Goal: Task Accomplishment & Management: Use online tool/utility

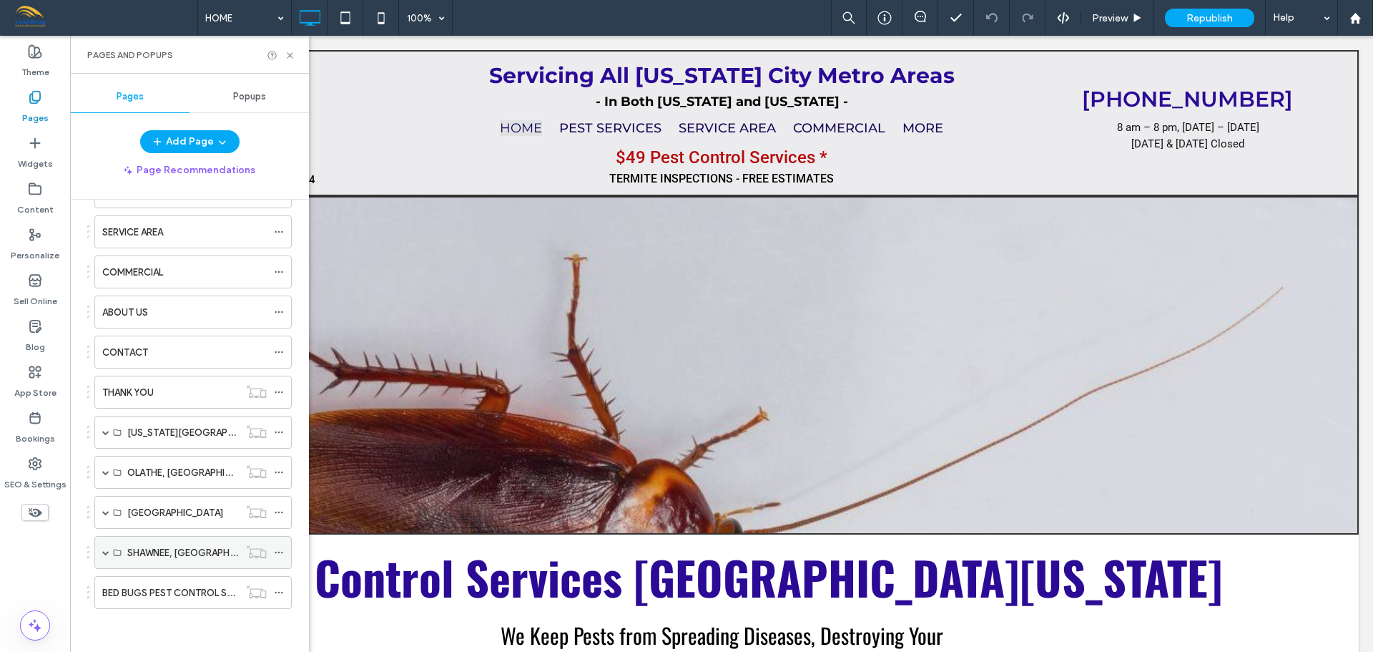
click at [175, 562] on div "SHAWNEE, KS" at bounding box center [183, 551] width 112 height 31
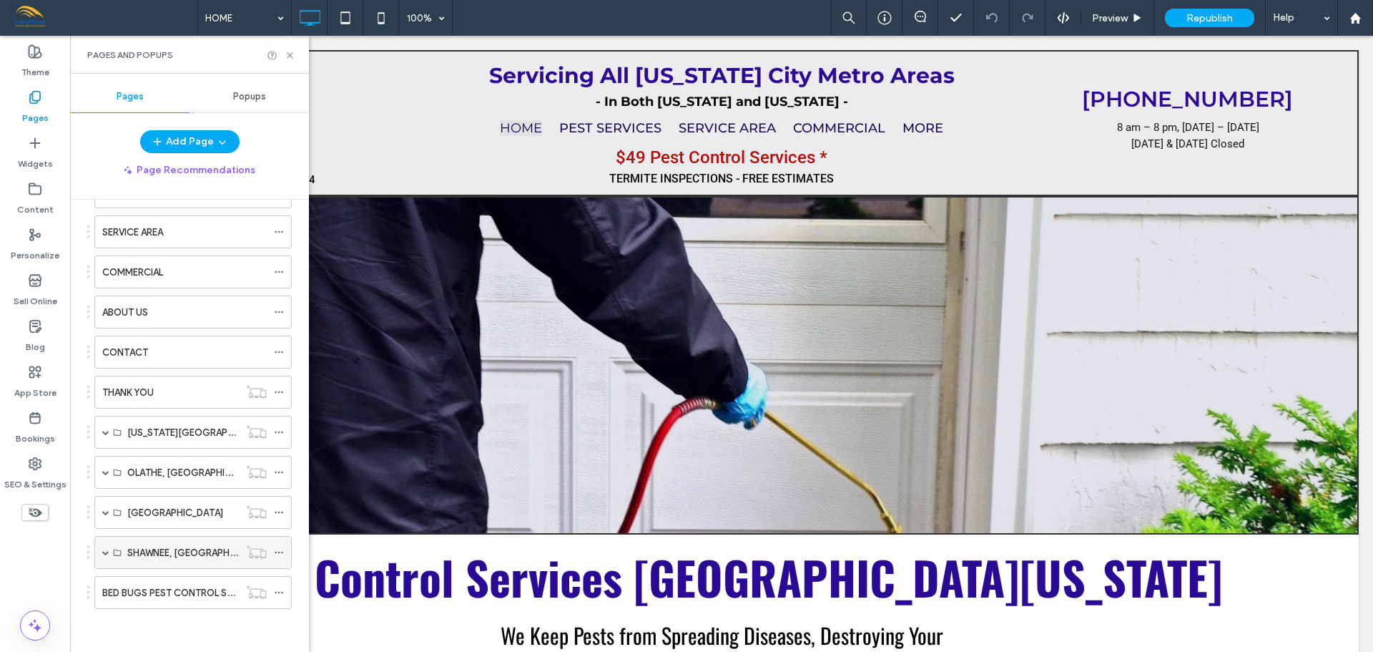
click at [104, 551] on span at bounding box center [105, 552] width 7 height 7
click at [165, 588] on label "SHAWNEE, KS" at bounding box center [198, 585] width 142 height 25
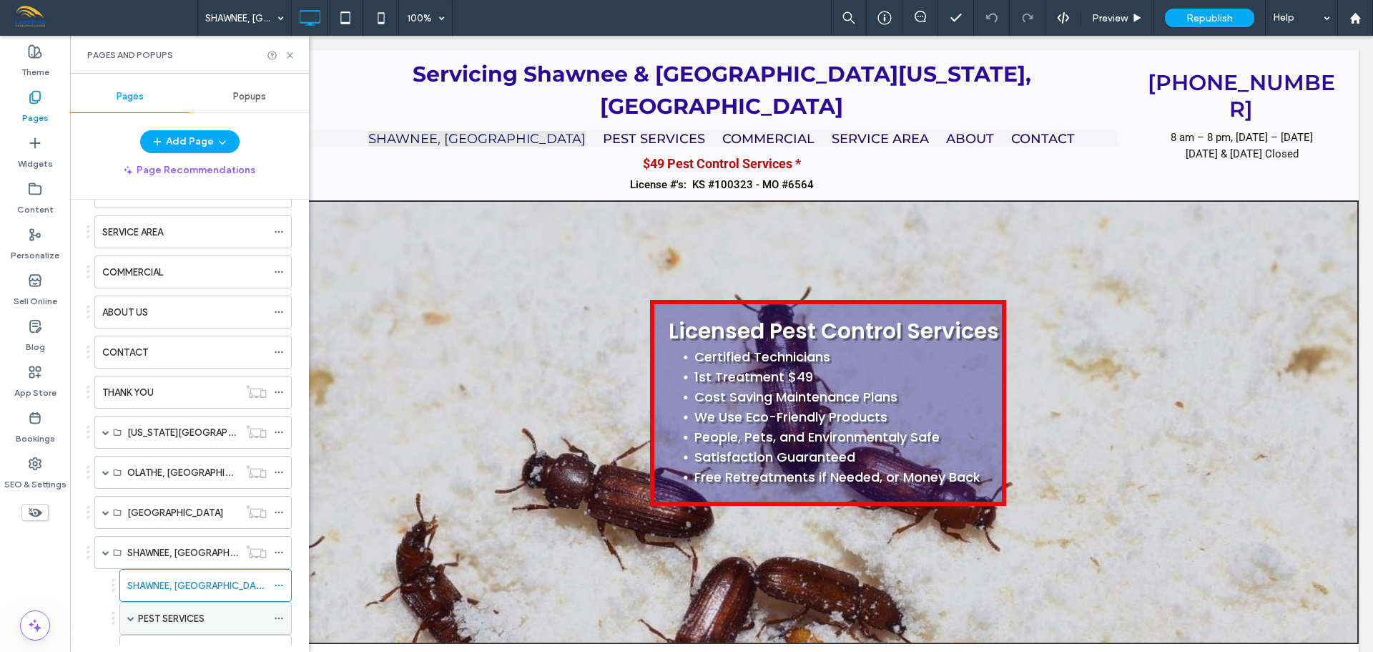
click at [133, 616] on span at bounding box center [130, 617] width 7 height 7
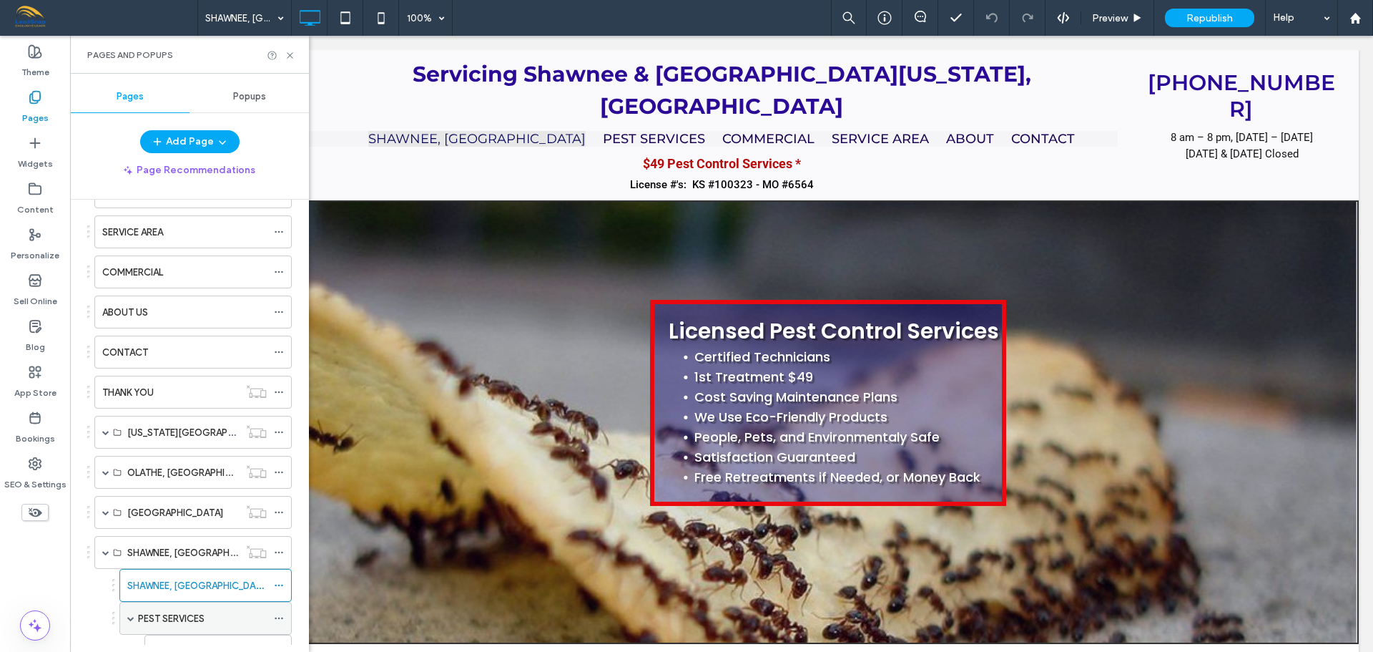
click at [165, 616] on label "PEST SERVICES" at bounding box center [171, 618] width 67 height 25
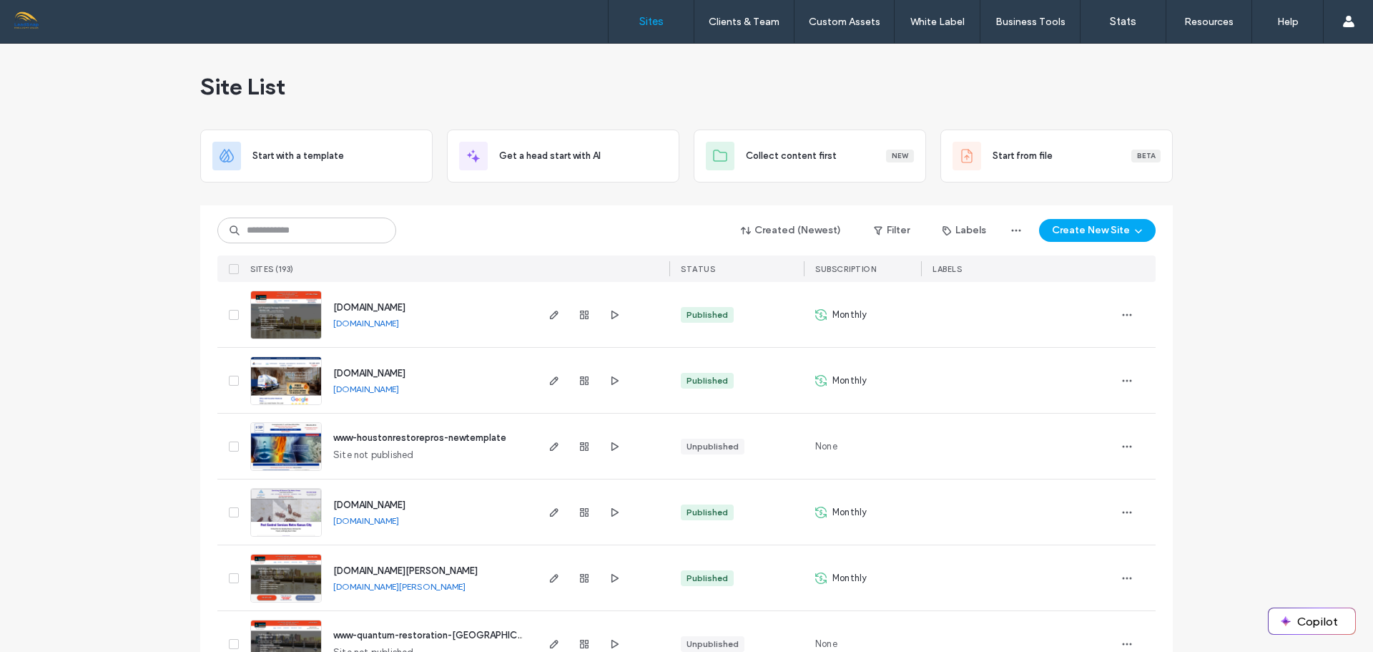
type input "*"
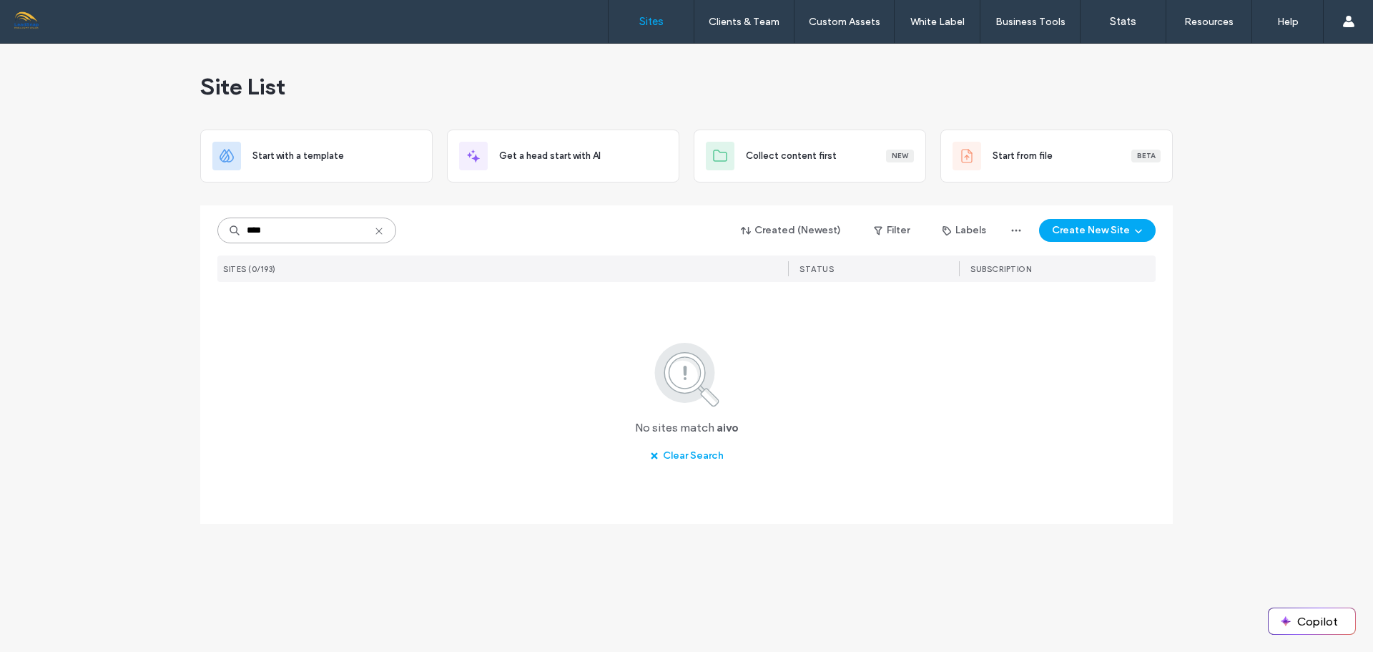
click at [254, 232] on input "****" at bounding box center [306, 230] width 179 height 26
type input "*****"
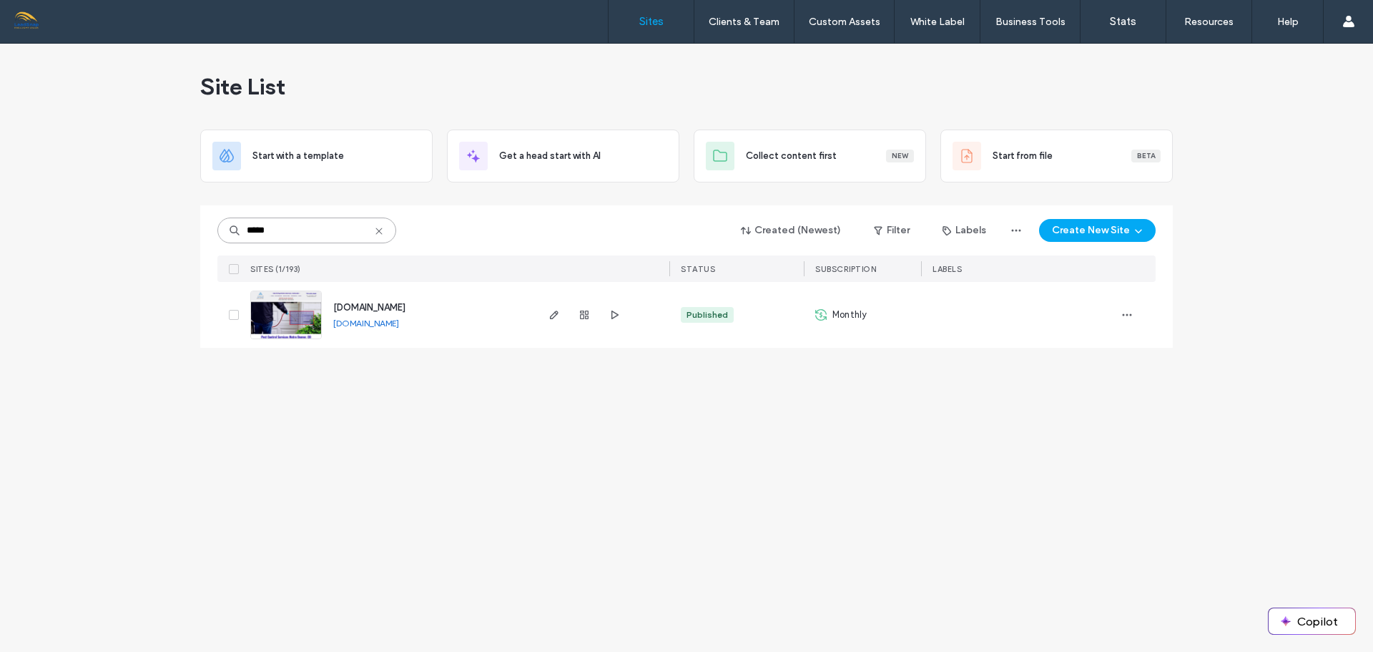
drag, startPoint x: 280, startPoint y: 225, endPoint x: 245, endPoint y: 227, distance: 35.1
click at [245, 227] on input "*****" at bounding box center [306, 230] width 179 height 26
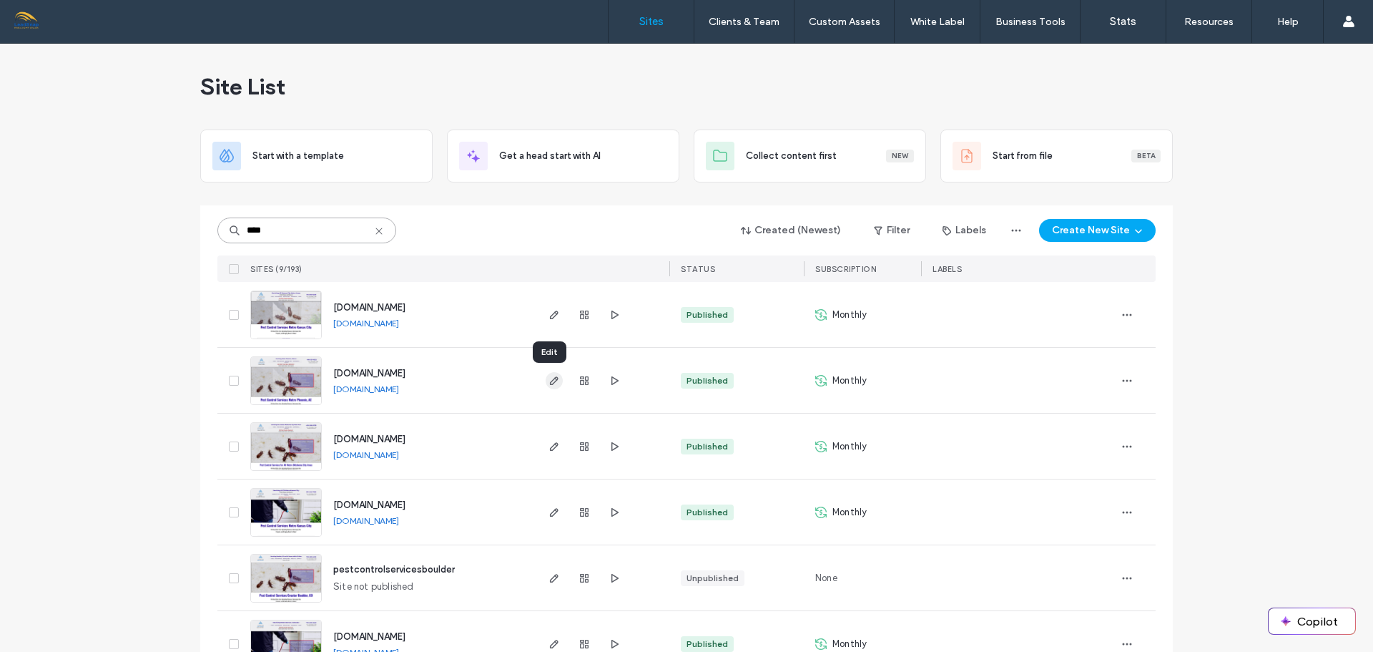
type input "****"
click at [549, 381] on icon "button" at bounding box center [554, 380] width 11 height 11
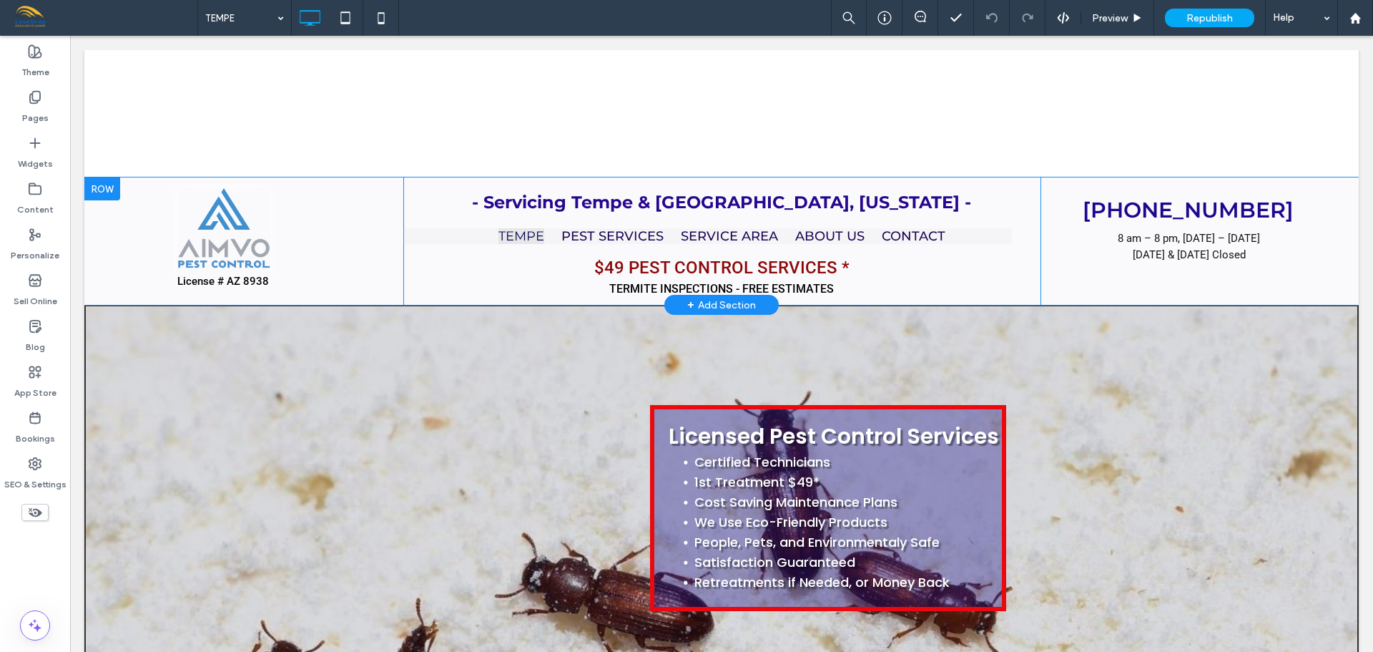
click at [96, 191] on div at bounding box center [102, 188] width 36 height 23
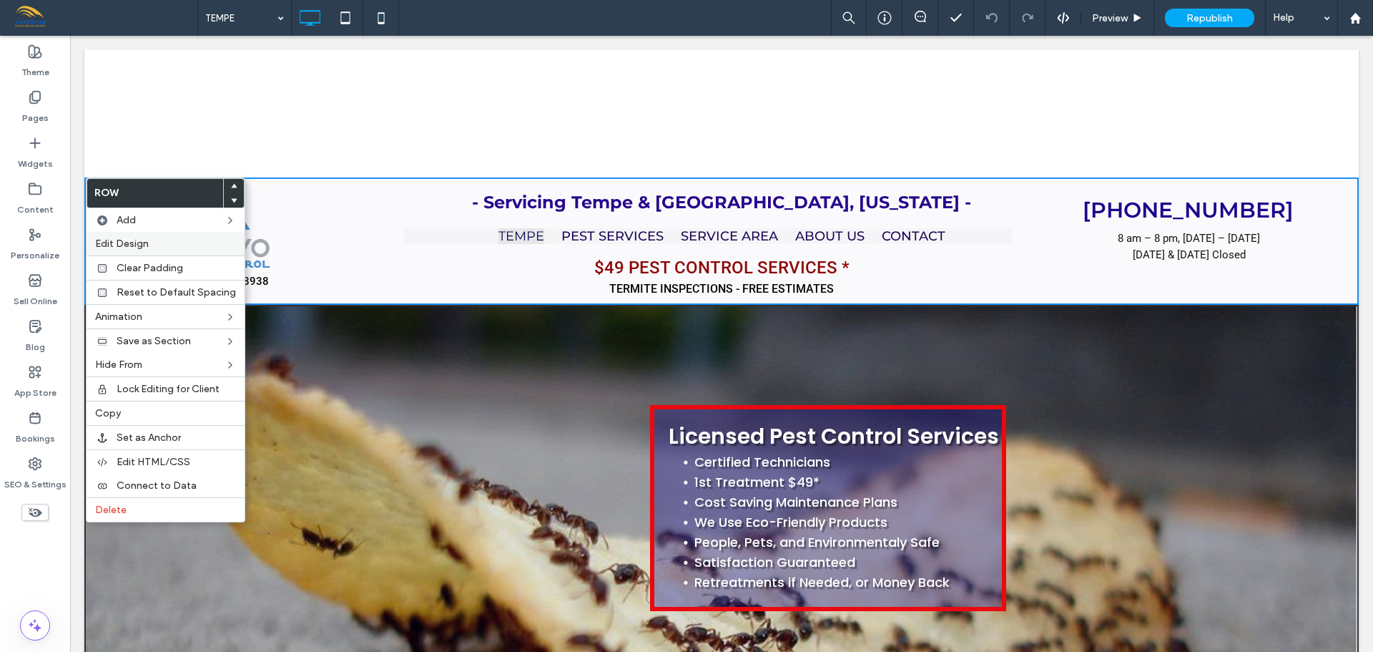
click at [117, 241] on span "Edit Design" at bounding box center [122, 243] width 54 height 12
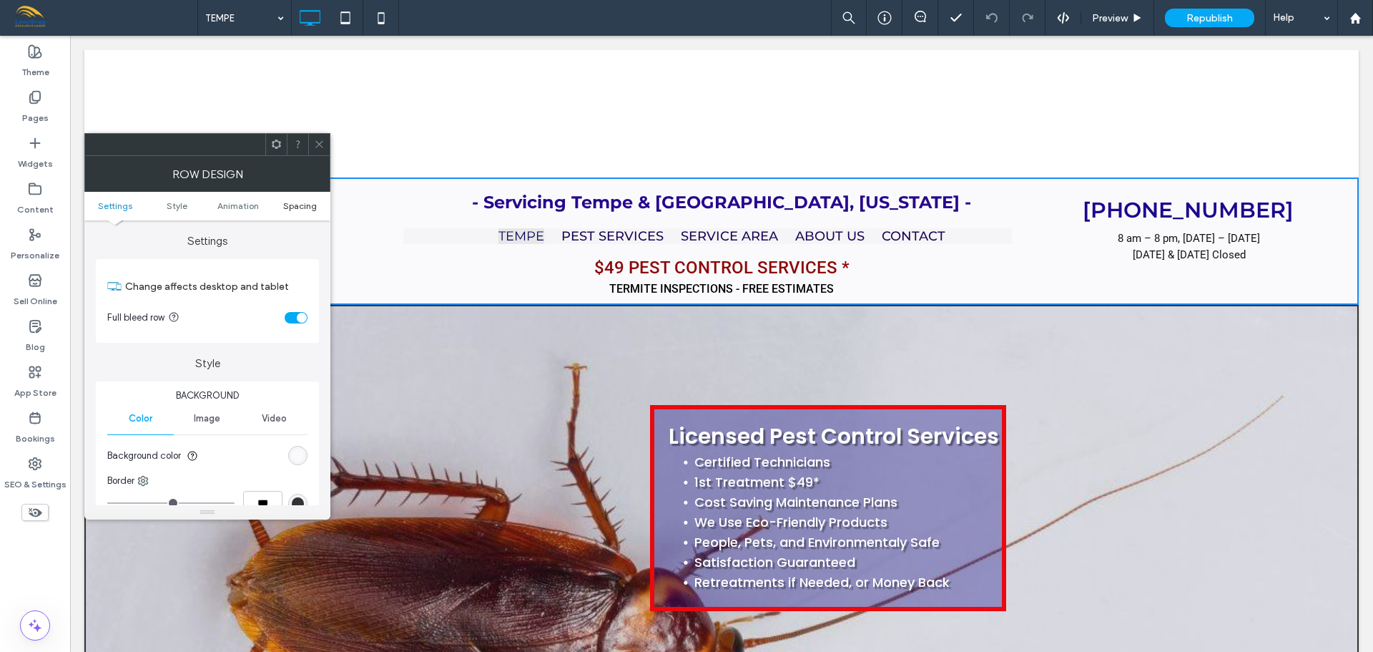
click at [299, 205] on span "Spacing" at bounding box center [300, 205] width 34 height 11
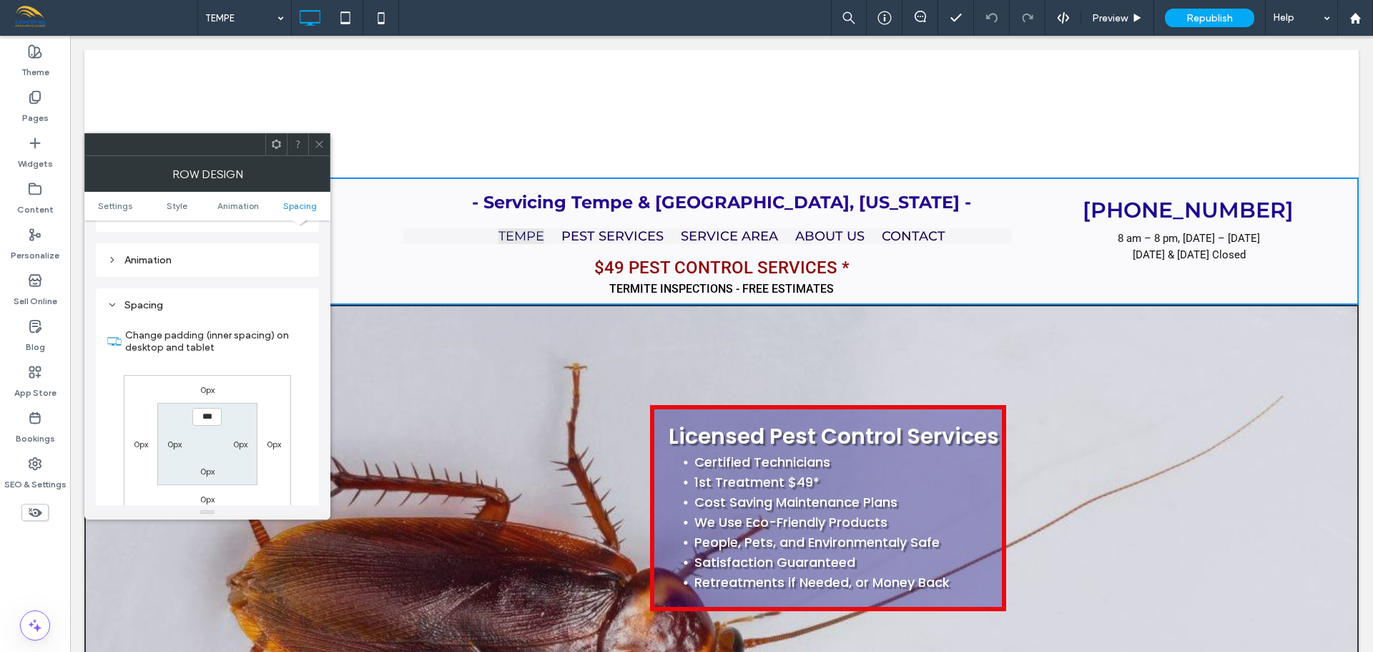
scroll to position [405, 0]
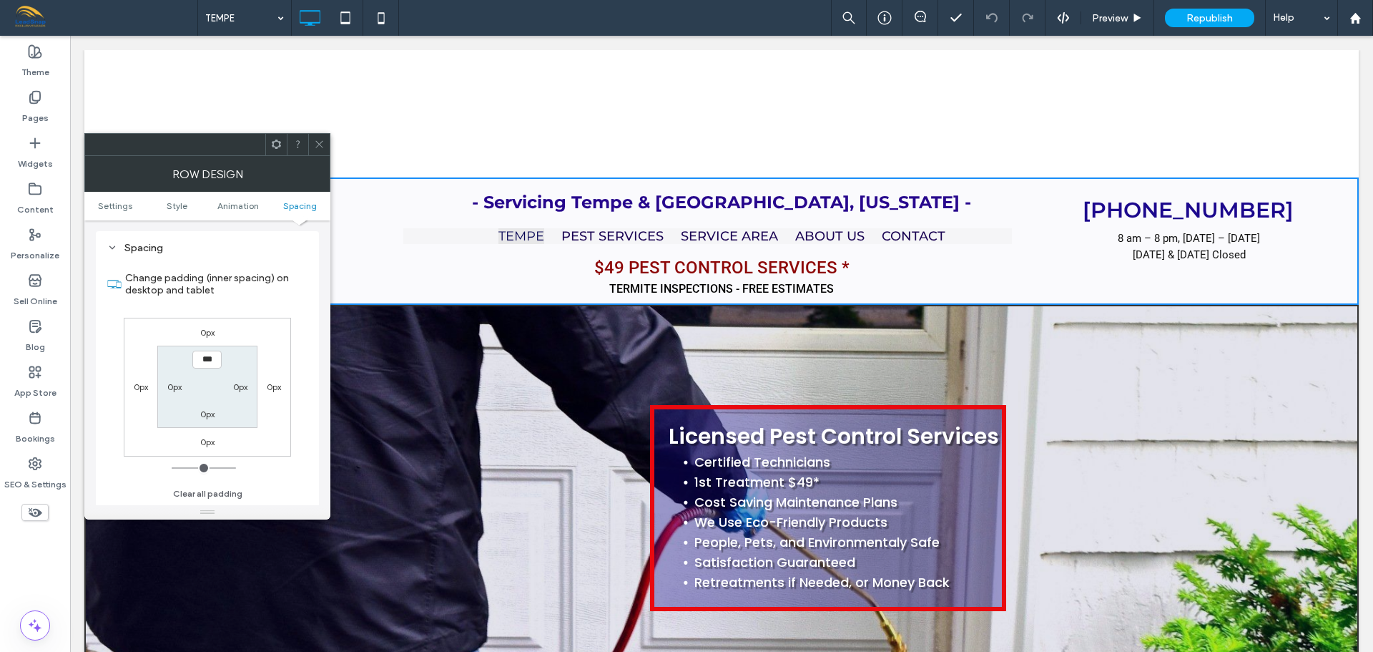
click at [320, 150] on span at bounding box center [319, 144] width 11 height 21
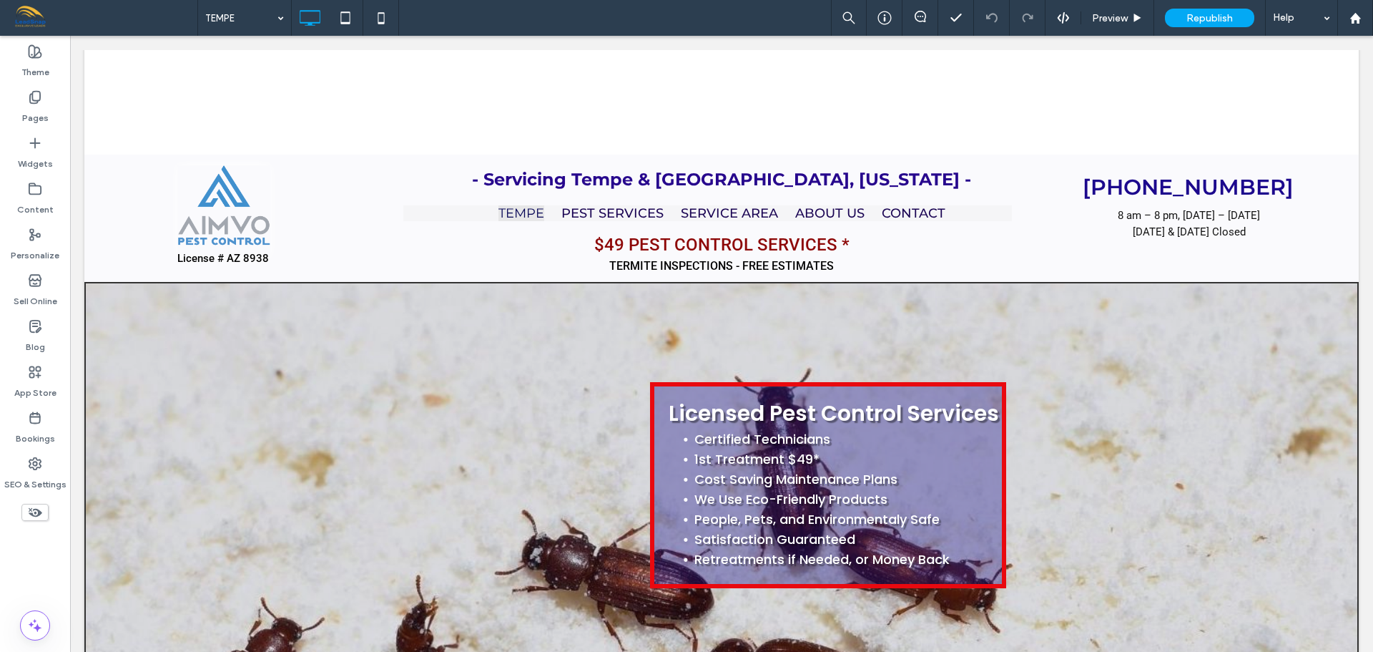
scroll to position [0, 0]
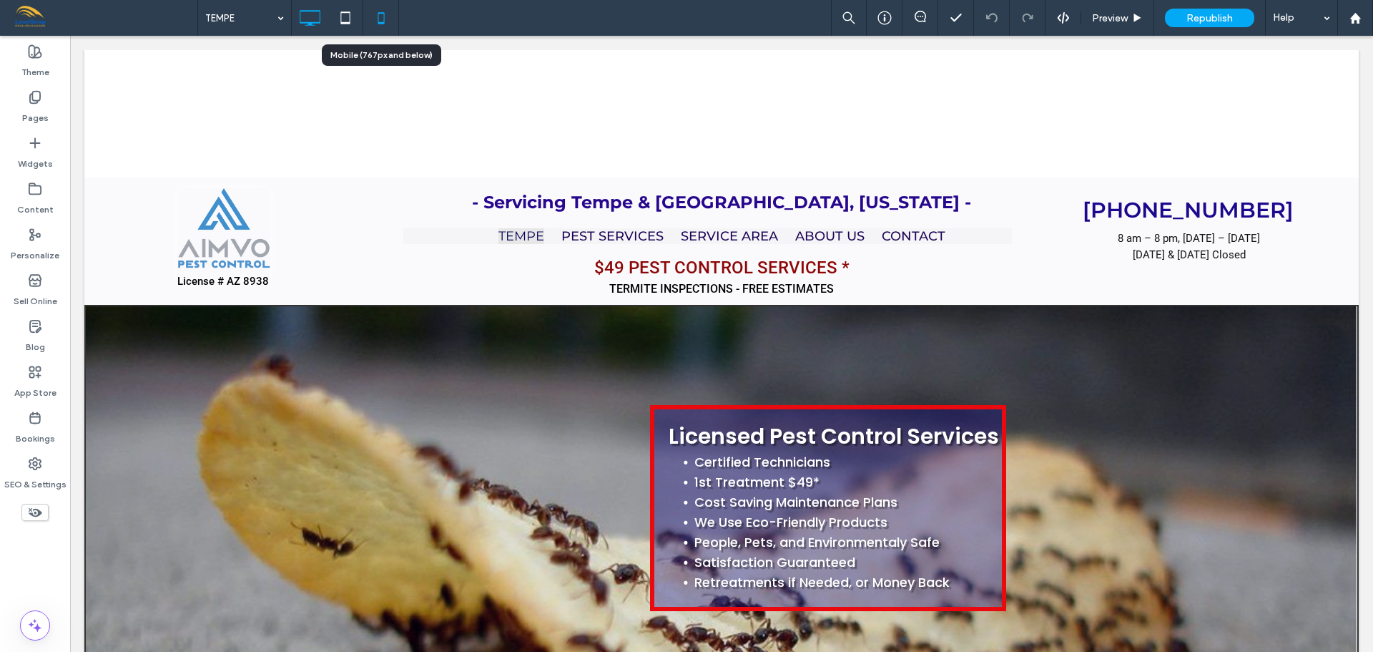
click at [379, 18] on icon at bounding box center [381, 18] width 29 height 29
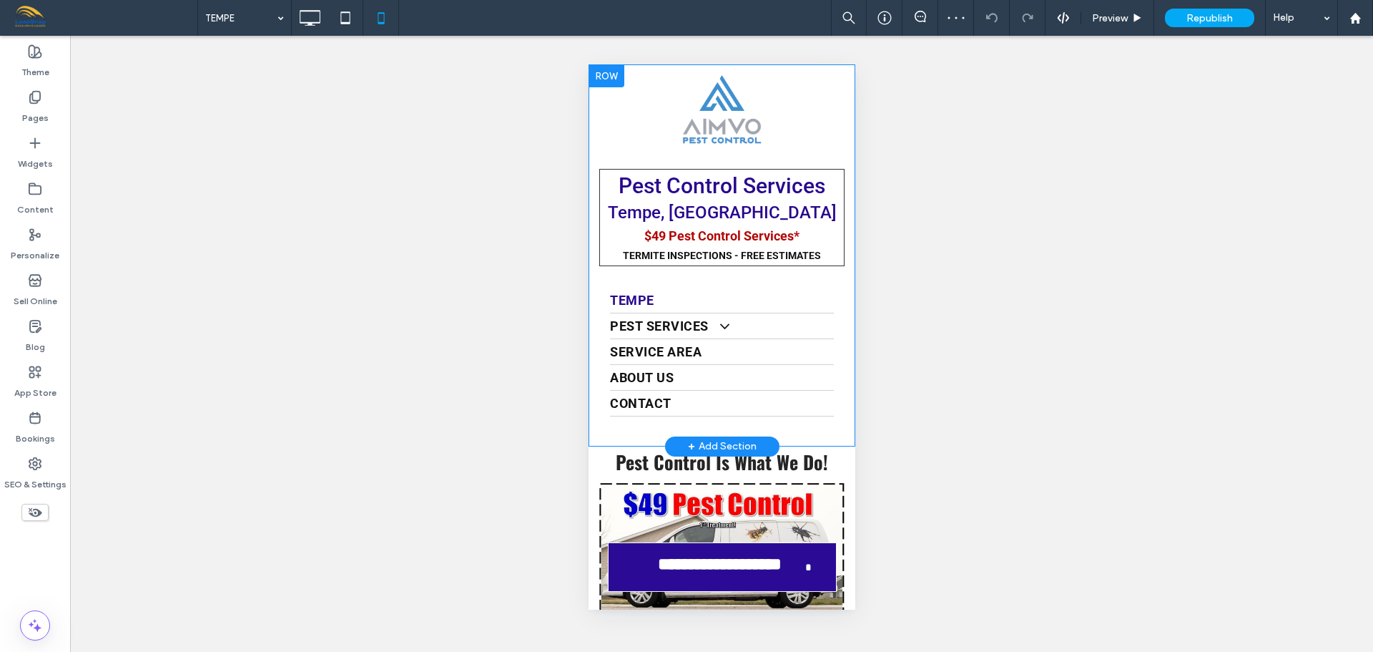
click at [609, 80] on div at bounding box center [606, 75] width 36 height 23
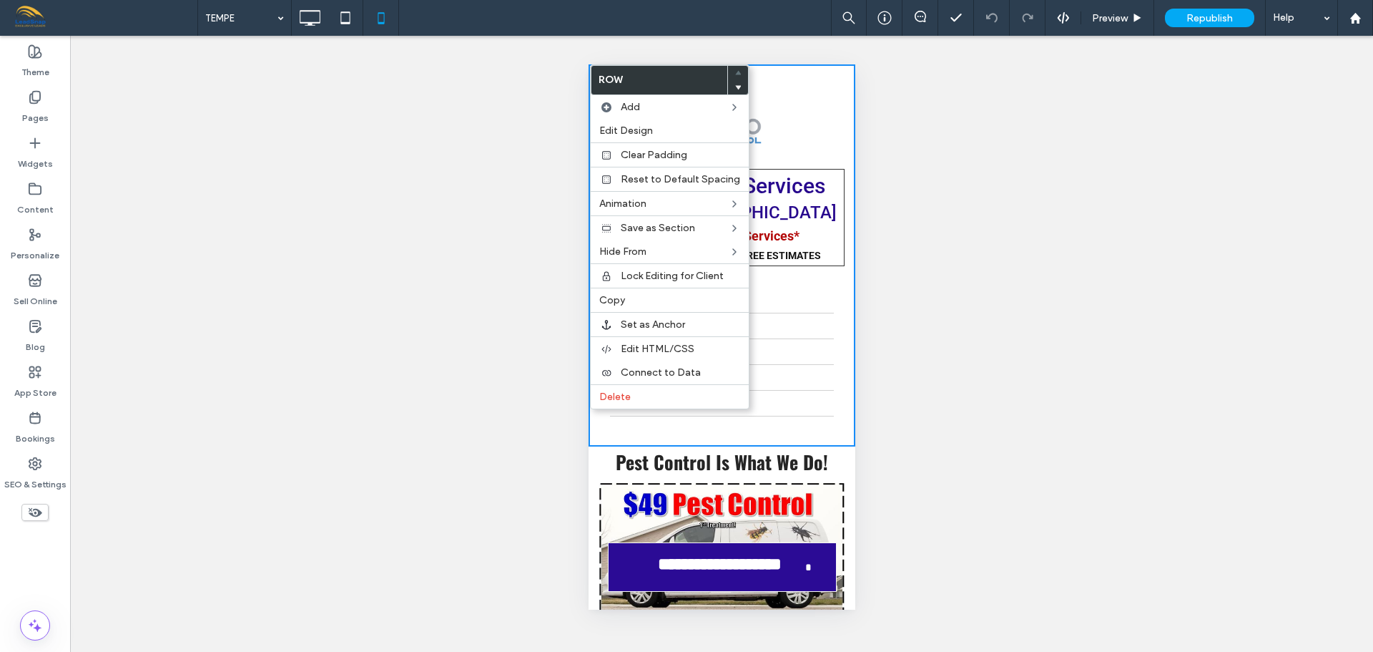
click at [31, 513] on use at bounding box center [36, 512] width 14 height 9
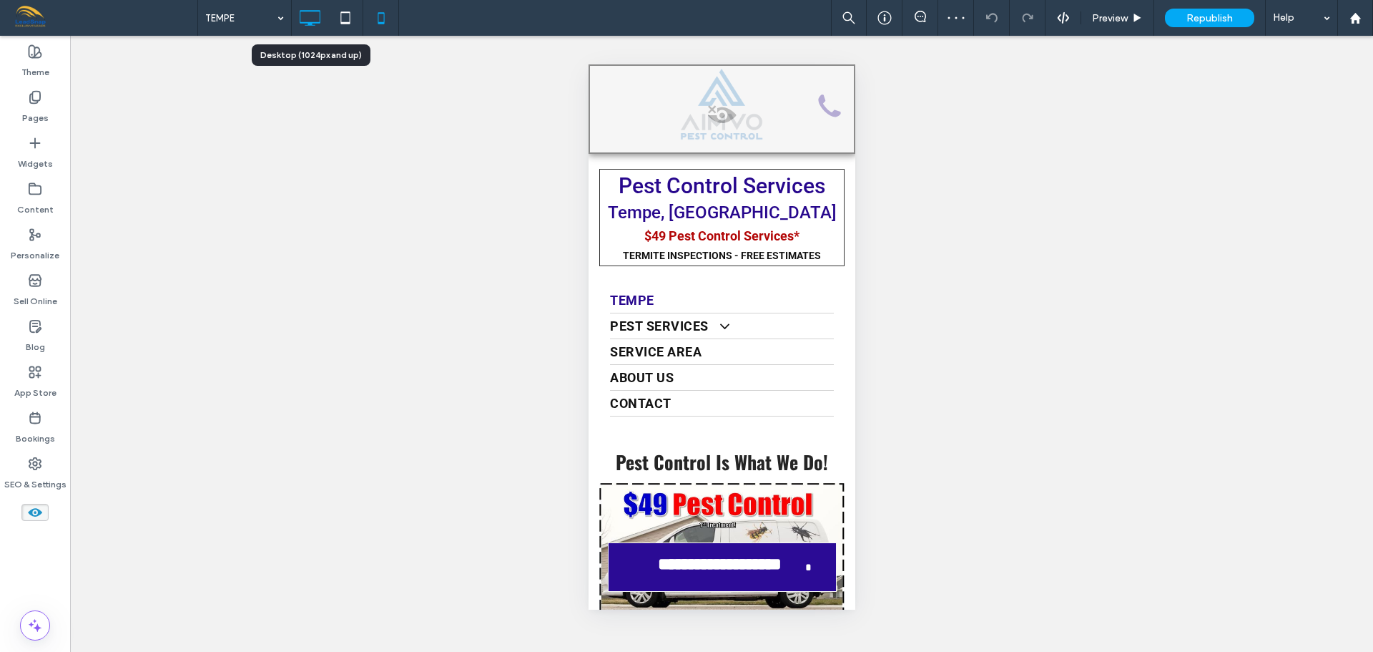
click at [308, 15] on icon at bounding box center [309, 18] width 29 height 29
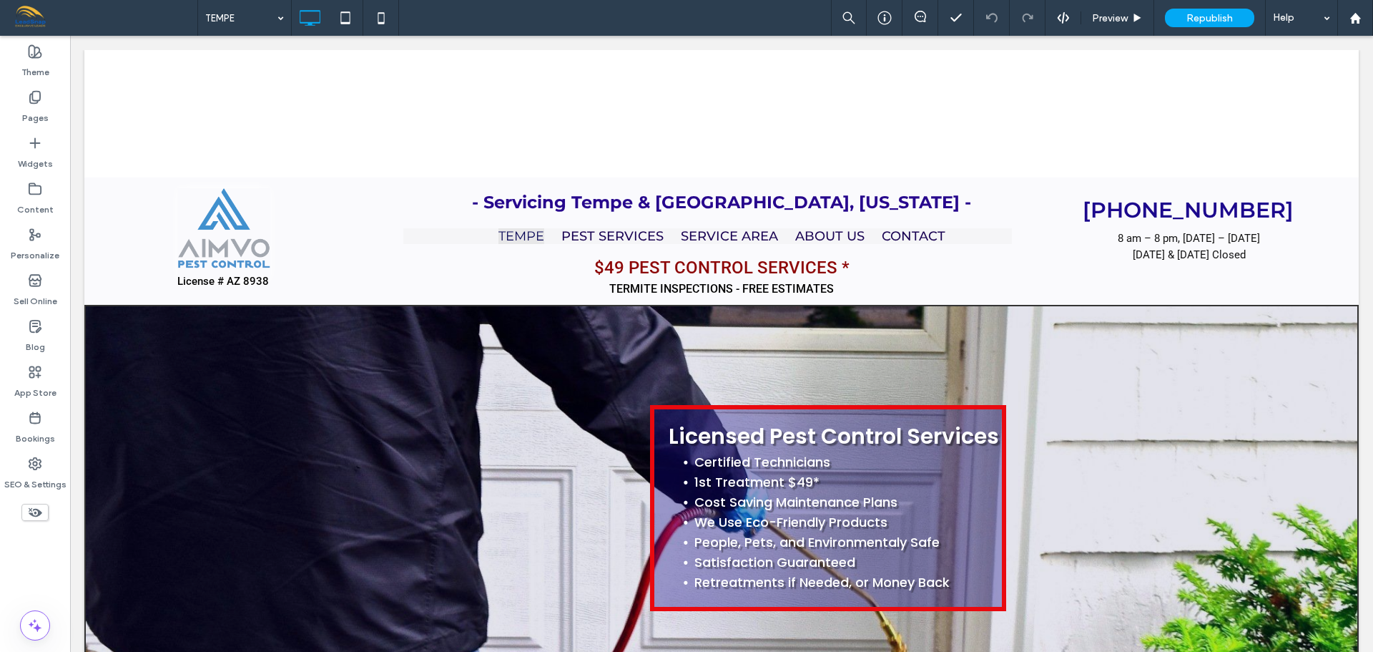
click at [41, 516] on icon at bounding box center [35, 512] width 16 height 16
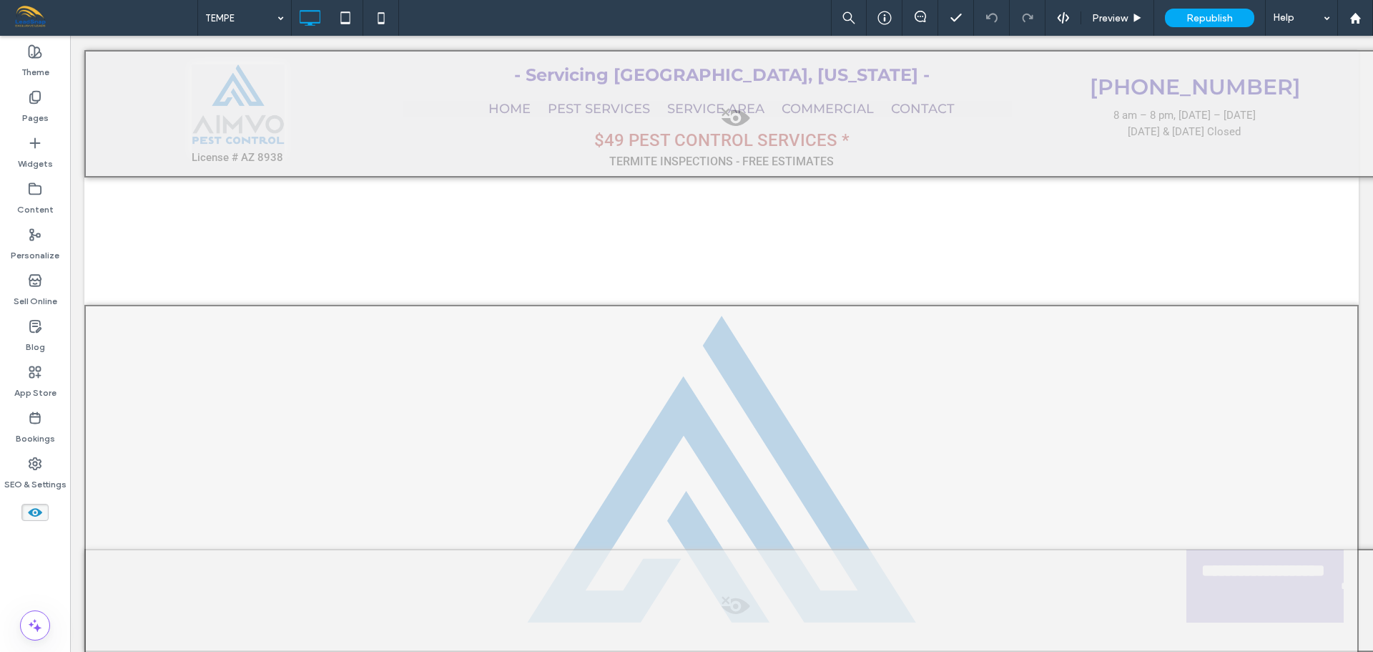
click at [743, 236] on div at bounding box center [721, 240] width 1275 height 127
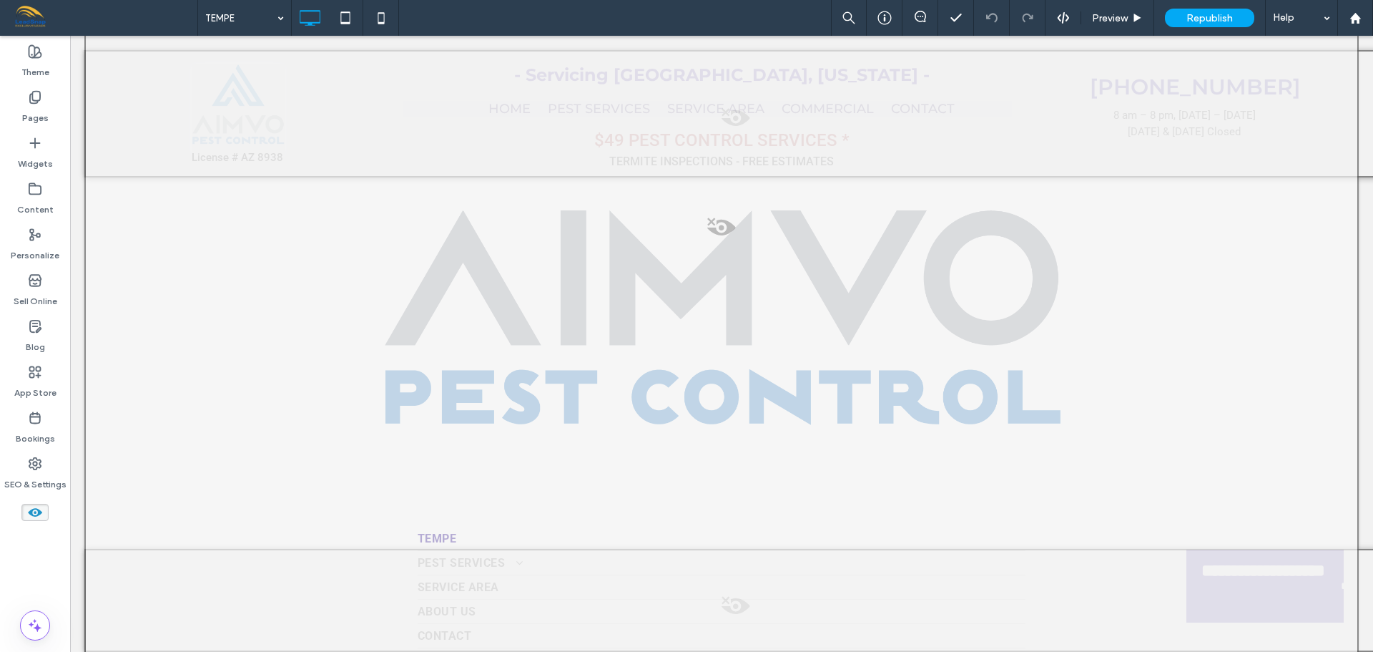
scroll to position [429, 0]
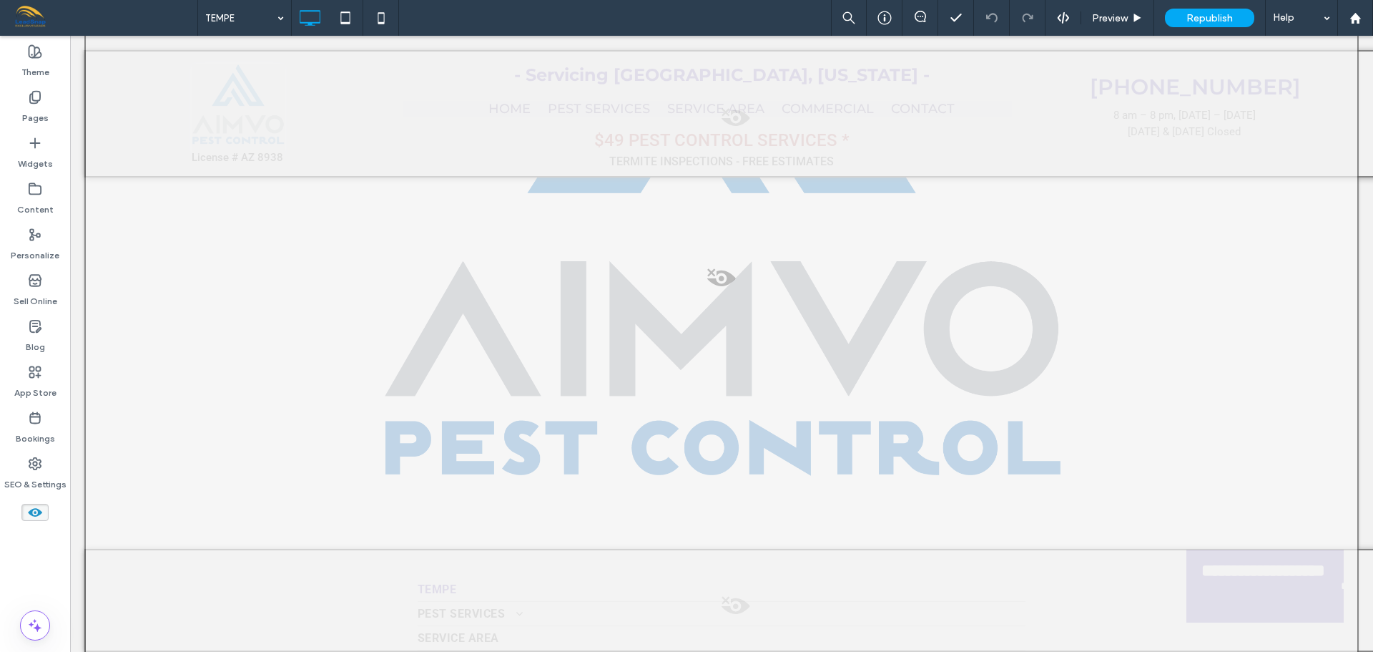
click at [37, 516] on use at bounding box center [35, 512] width 14 height 9
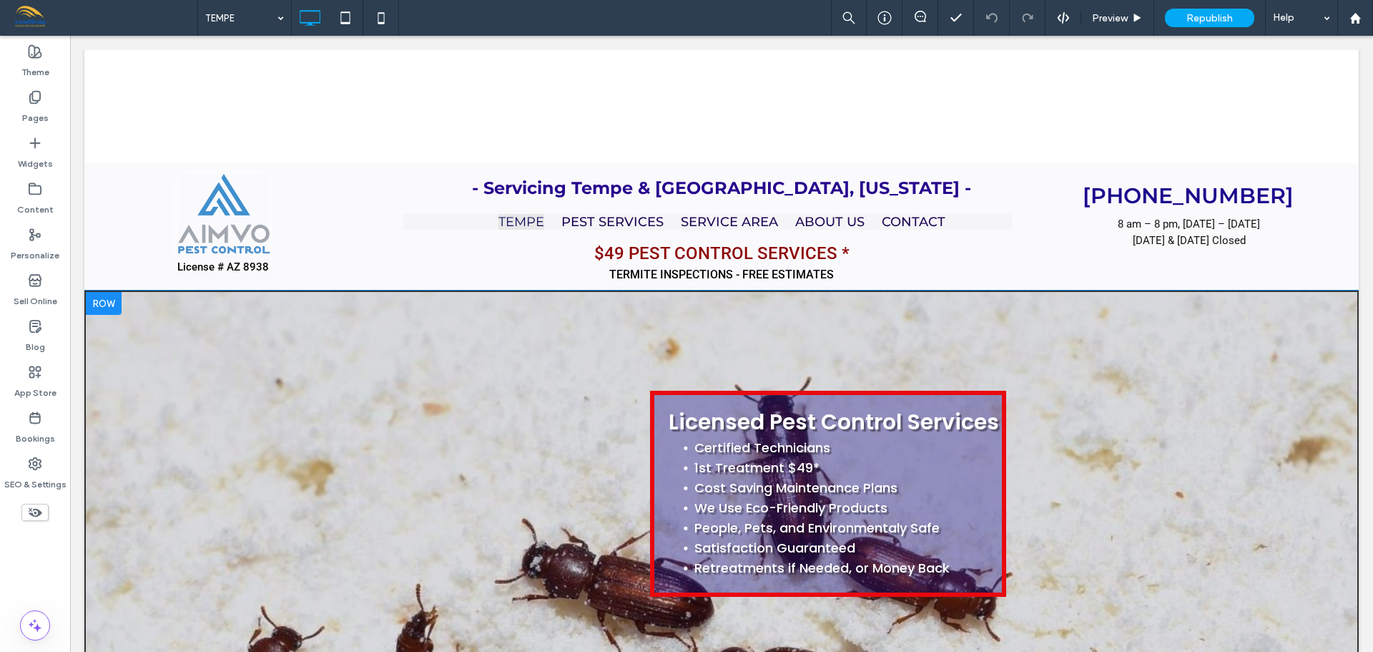
scroll to position [0, 0]
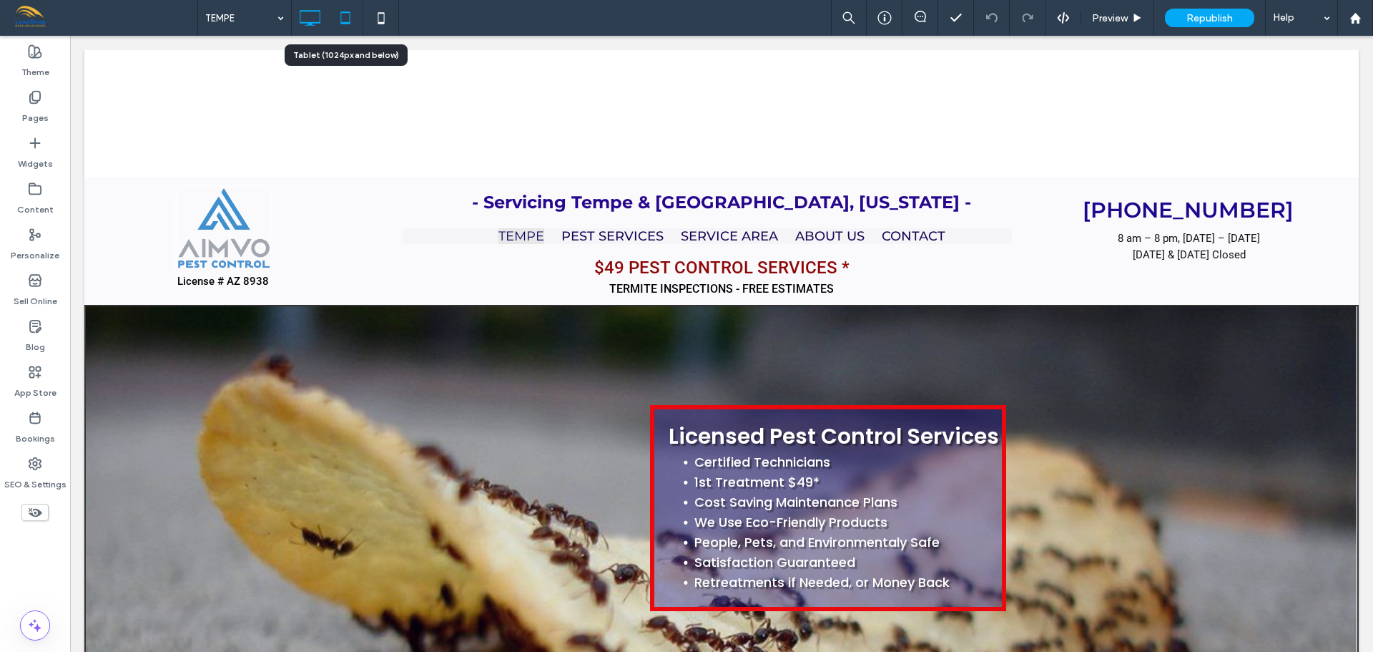
click at [345, 19] on icon at bounding box center [345, 18] width 29 height 29
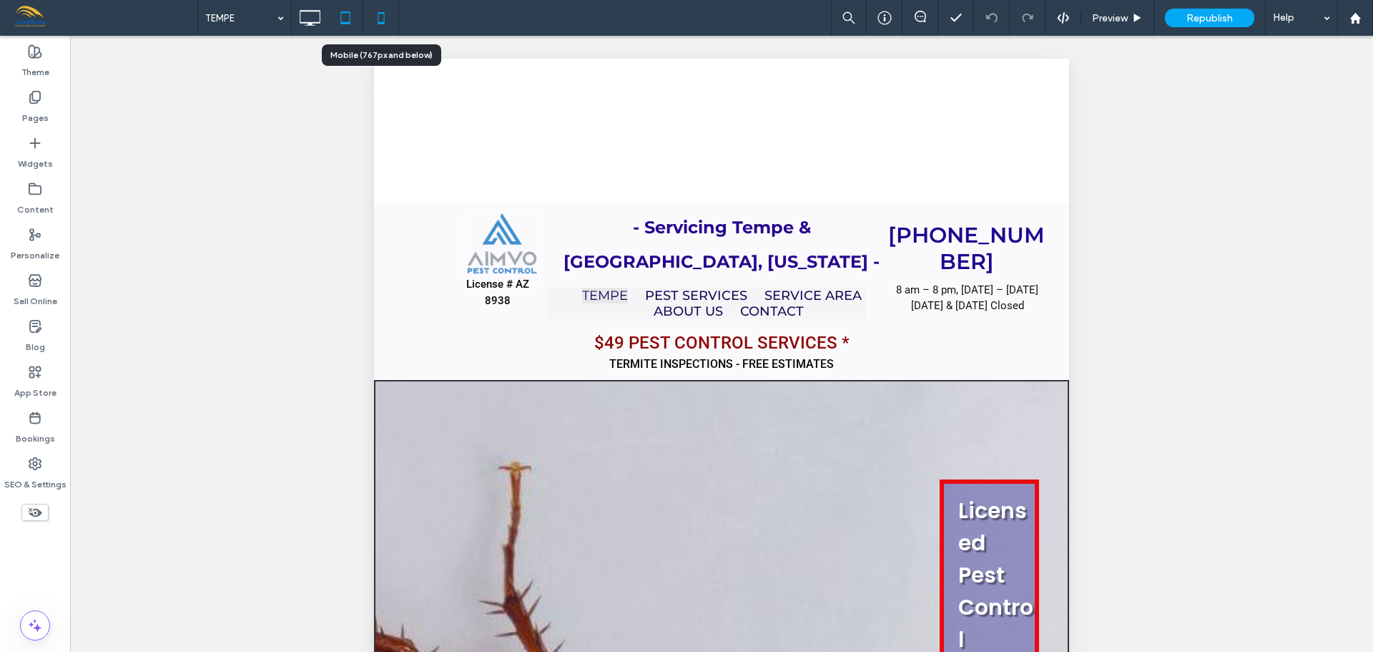
click at [393, 24] on icon at bounding box center [381, 18] width 29 height 29
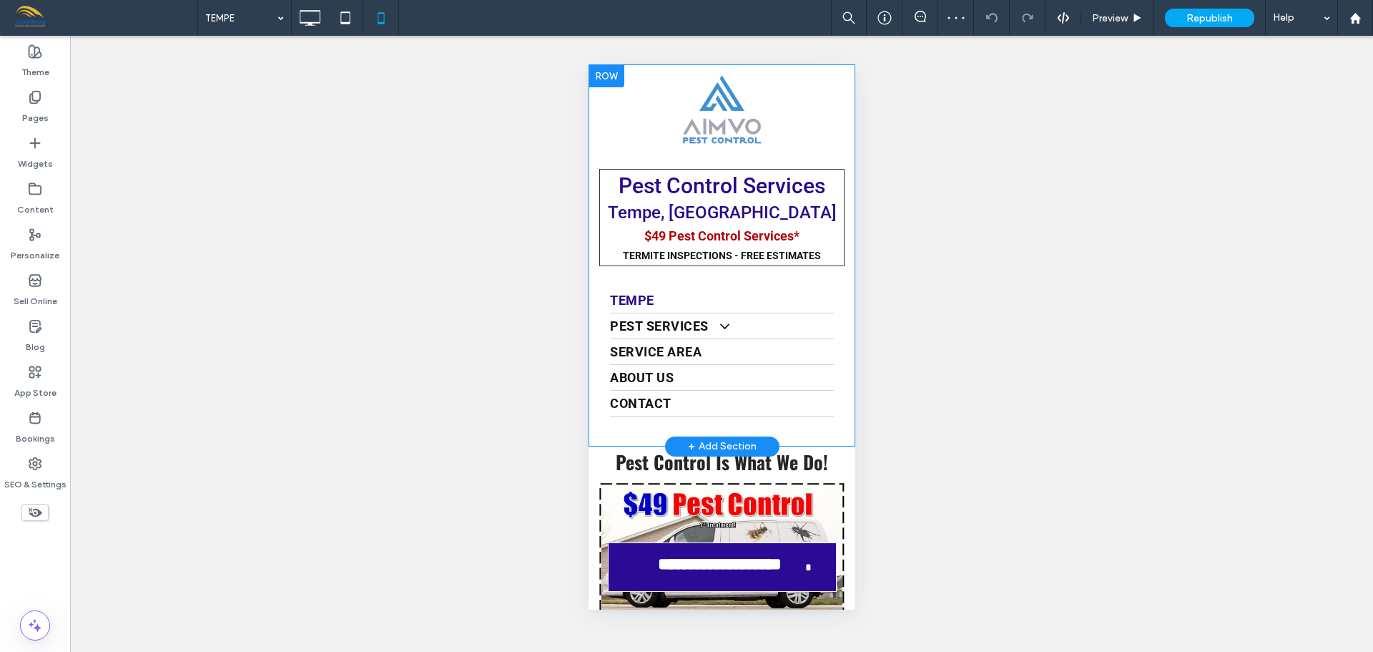
click at [609, 82] on div at bounding box center [606, 75] width 36 height 23
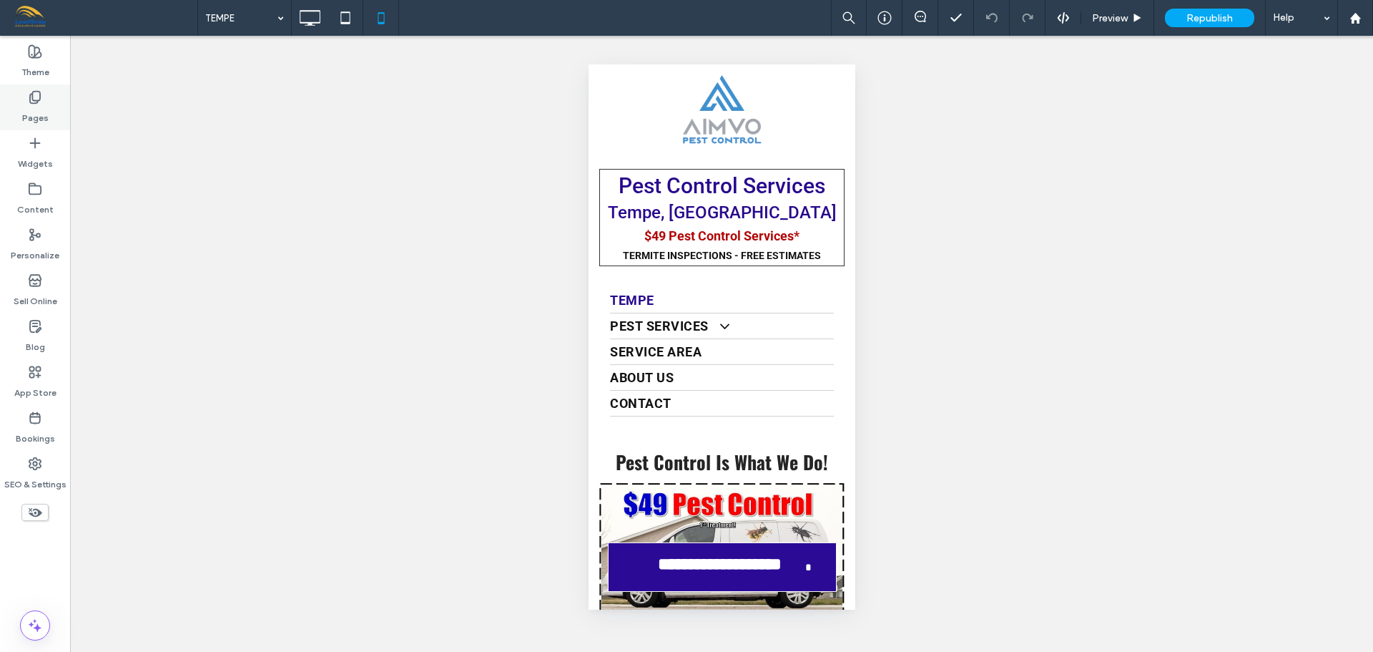
click at [46, 104] on div "Pages" at bounding box center [35, 107] width 70 height 46
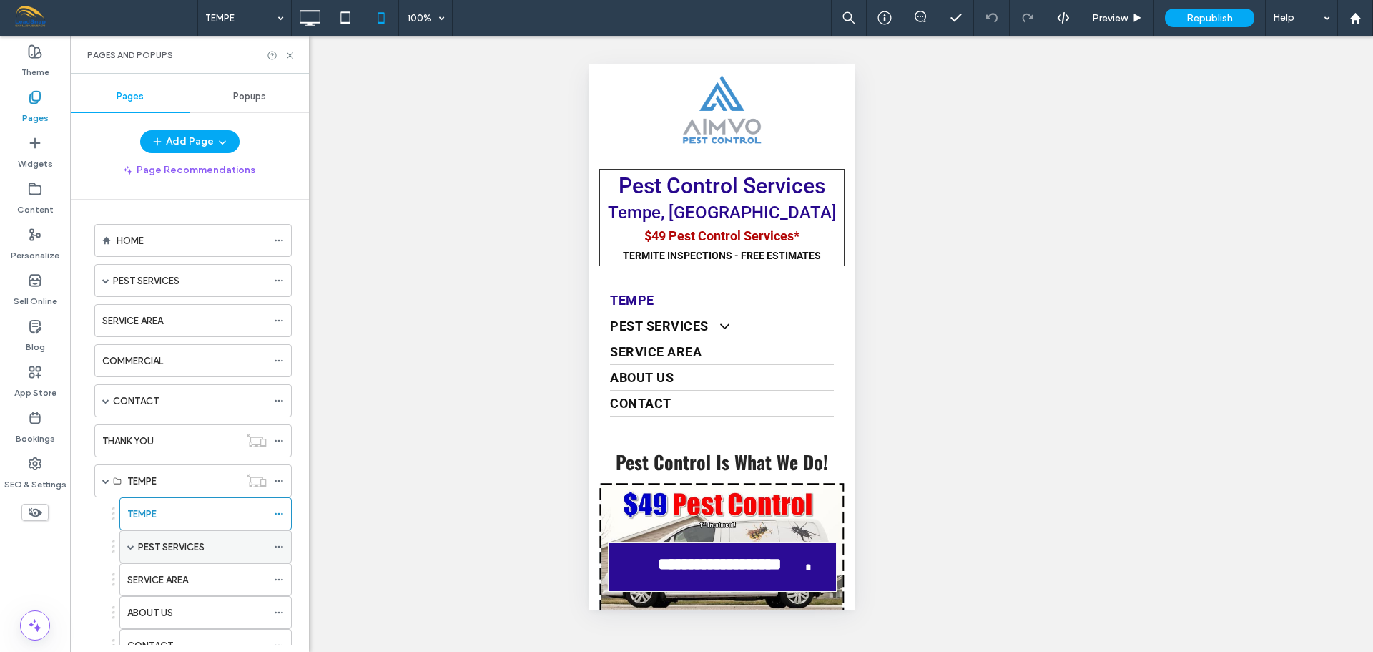
click at [150, 549] on label "PEST SERVICES" at bounding box center [171, 546] width 67 height 25
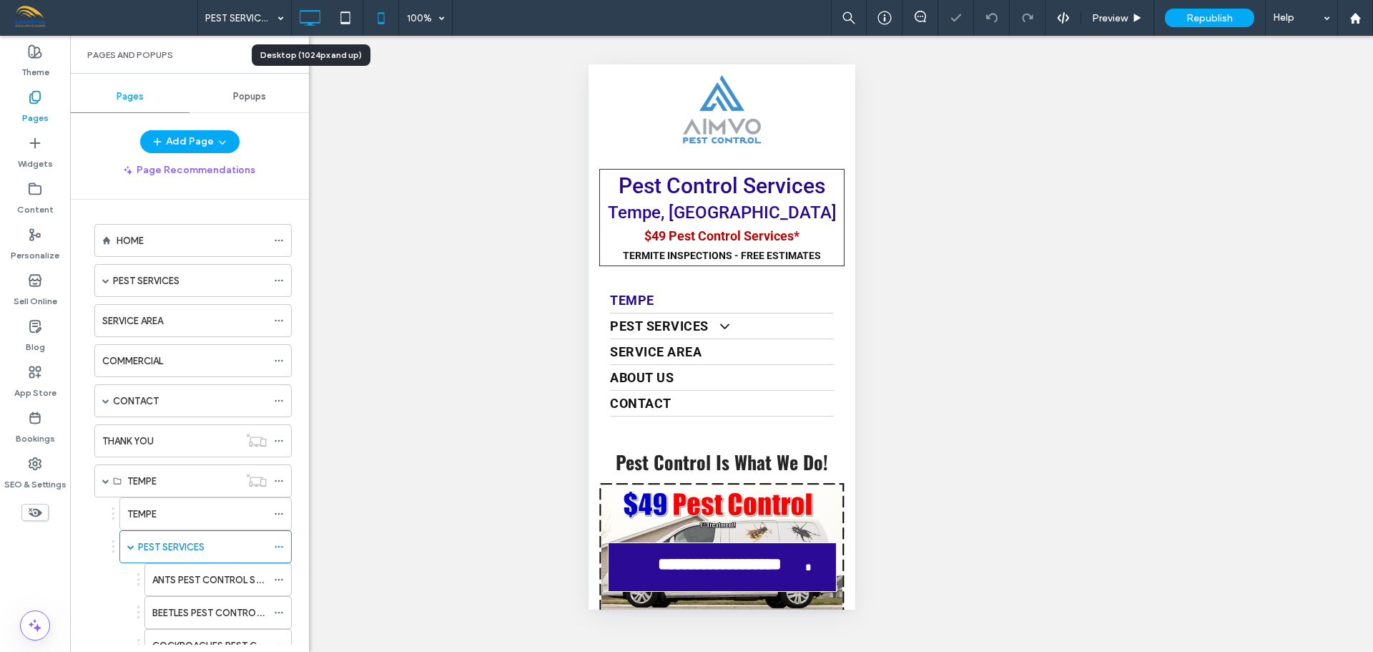
click at [318, 11] on use at bounding box center [310, 18] width 21 height 16
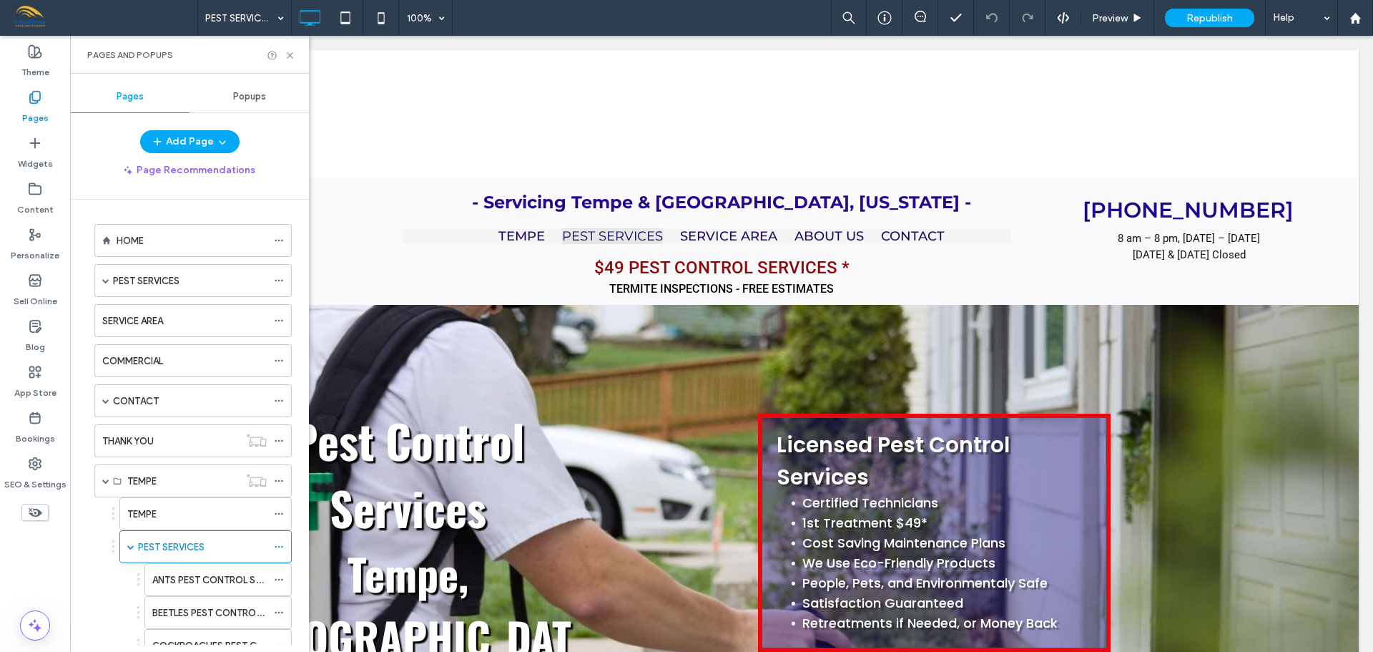
click at [192, 573] on label "ANTS PEST CONTROL SERVICES" at bounding box center [221, 579] width 139 height 25
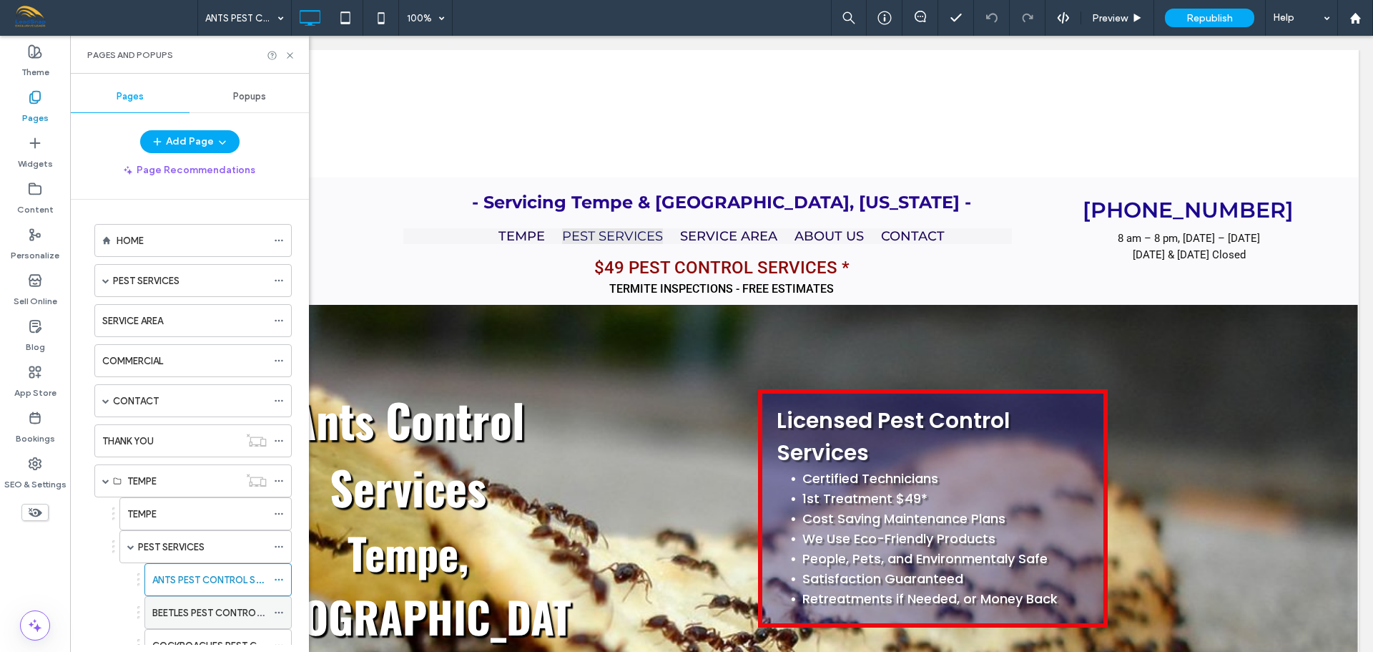
click at [186, 614] on label "BEETLES PEST CONTROL SERVICES" at bounding box center [228, 612] width 152 height 25
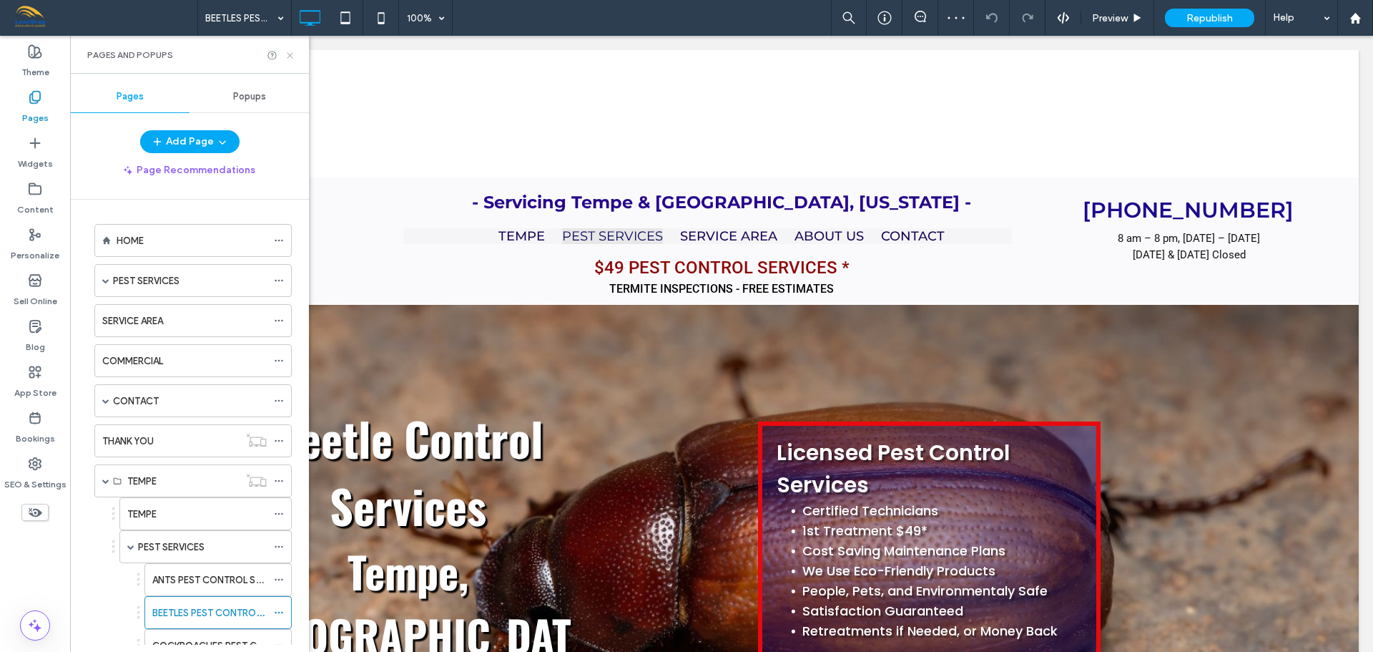
click at [294, 57] on icon at bounding box center [290, 55] width 11 height 11
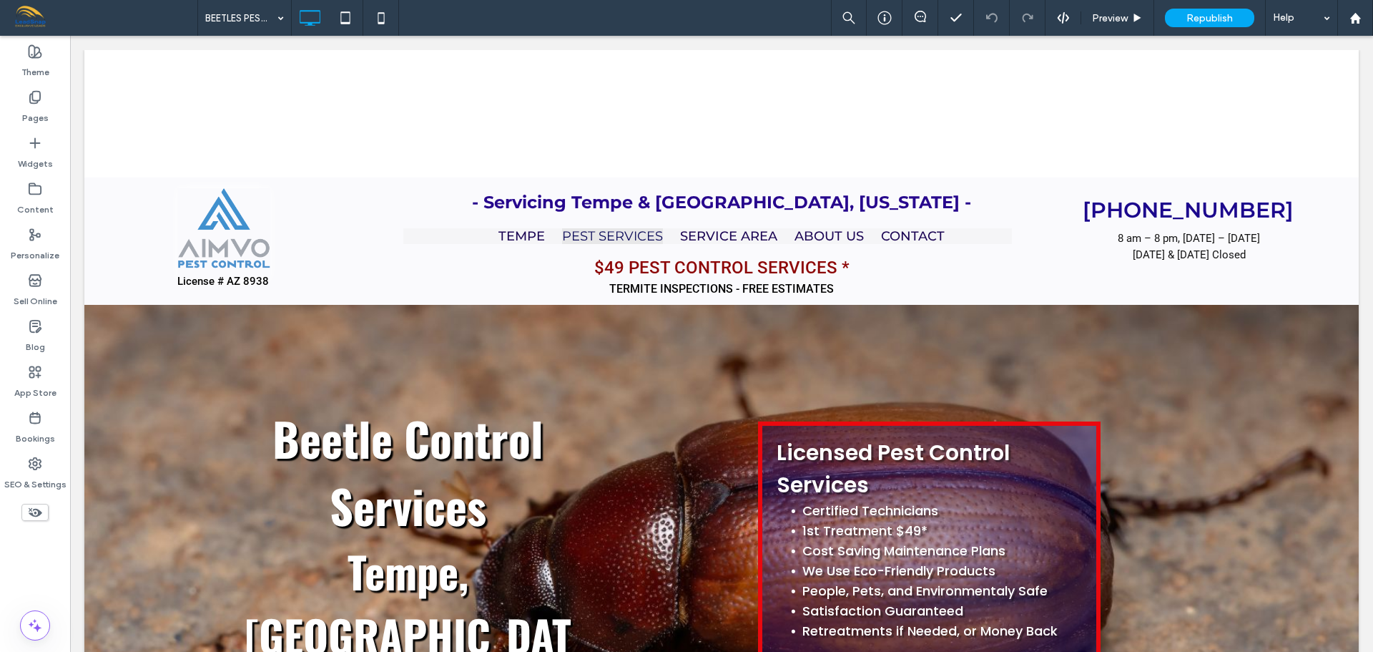
click at [152, 67] on div at bounding box center [721, 113] width 1275 height 127
drag, startPoint x: 556, startPoint y: 116, endPoint x: 750, endPoint y: 122, distance: 194.6
click at [573, 119] on div at bounding box center [721, 113] width 1275 height 127
click at [752, 122] on div at bounding box center [721, 113] width 1275 height 127
click at [34, 509] on use at bounding box center [36, 512] width 14 height 9
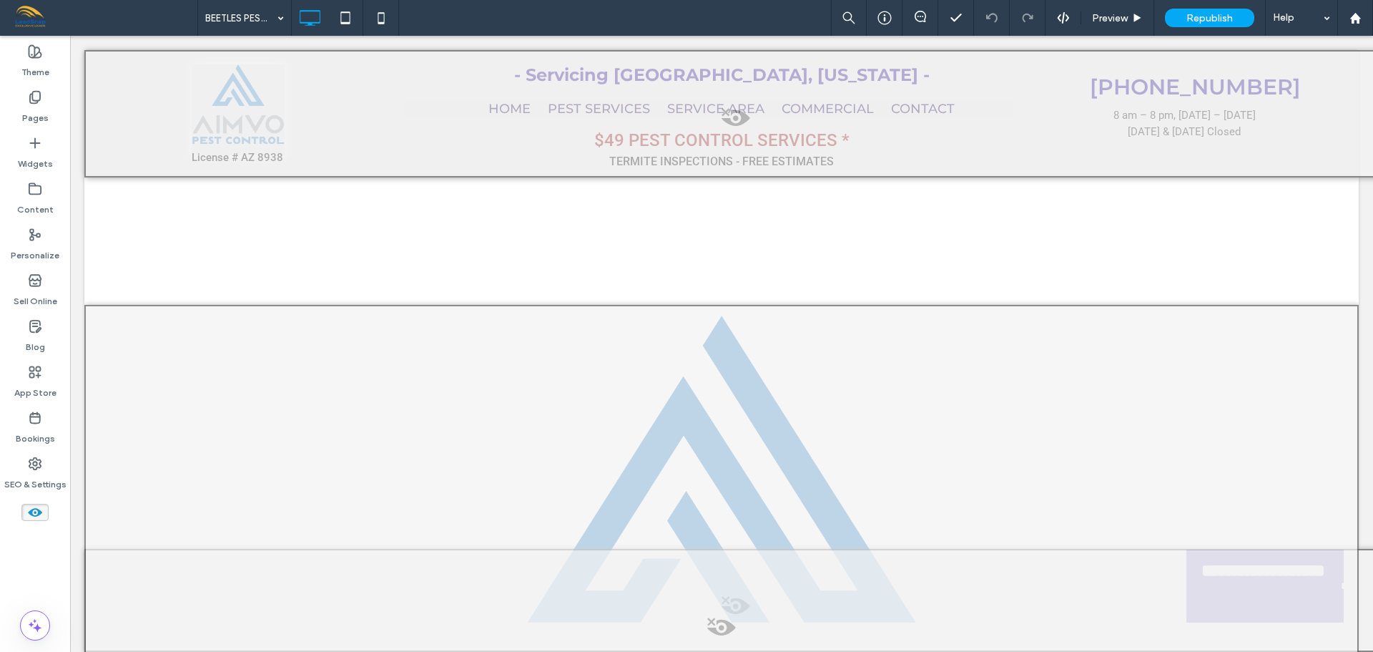
click at [723, 112] on span at bounding box center [736, 121] width 1300 height 29
click at [745, 131] on button "Yes" at bounding box center [743, 131] width 44 height 18
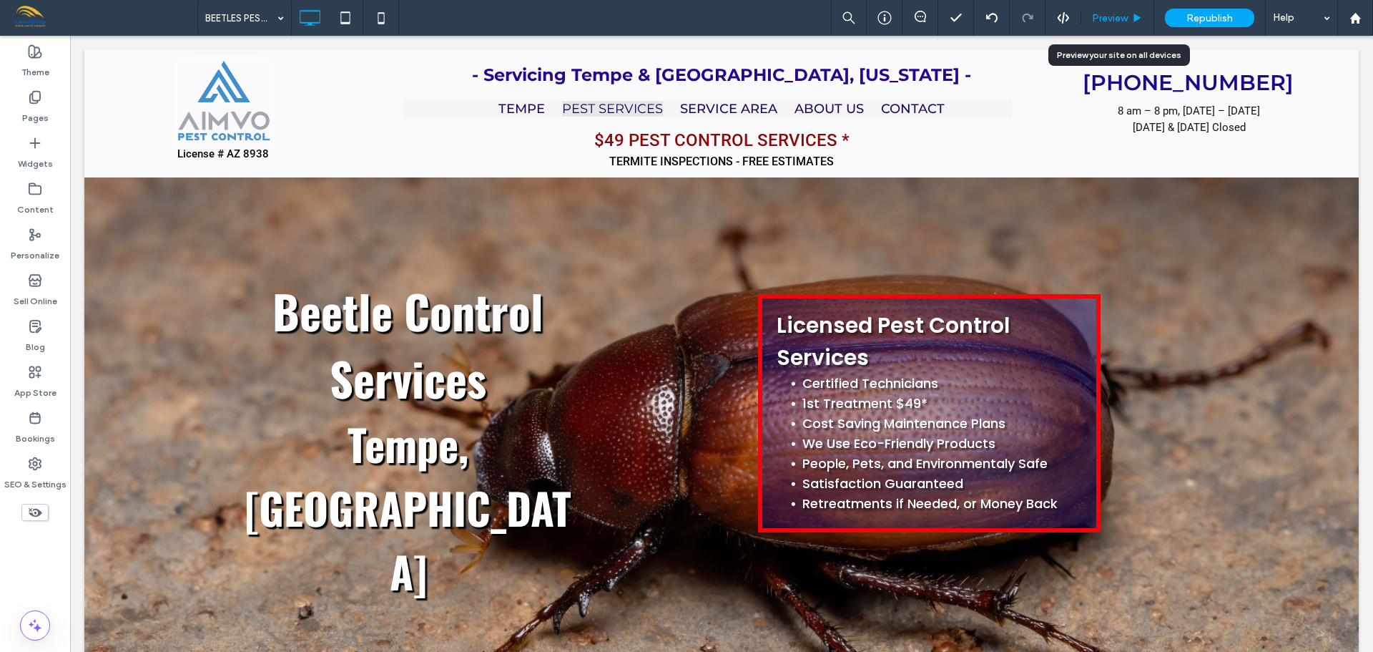
click at [1115, 12] on span "Preview" at bounding box center [1110, 18] width 36 height 12
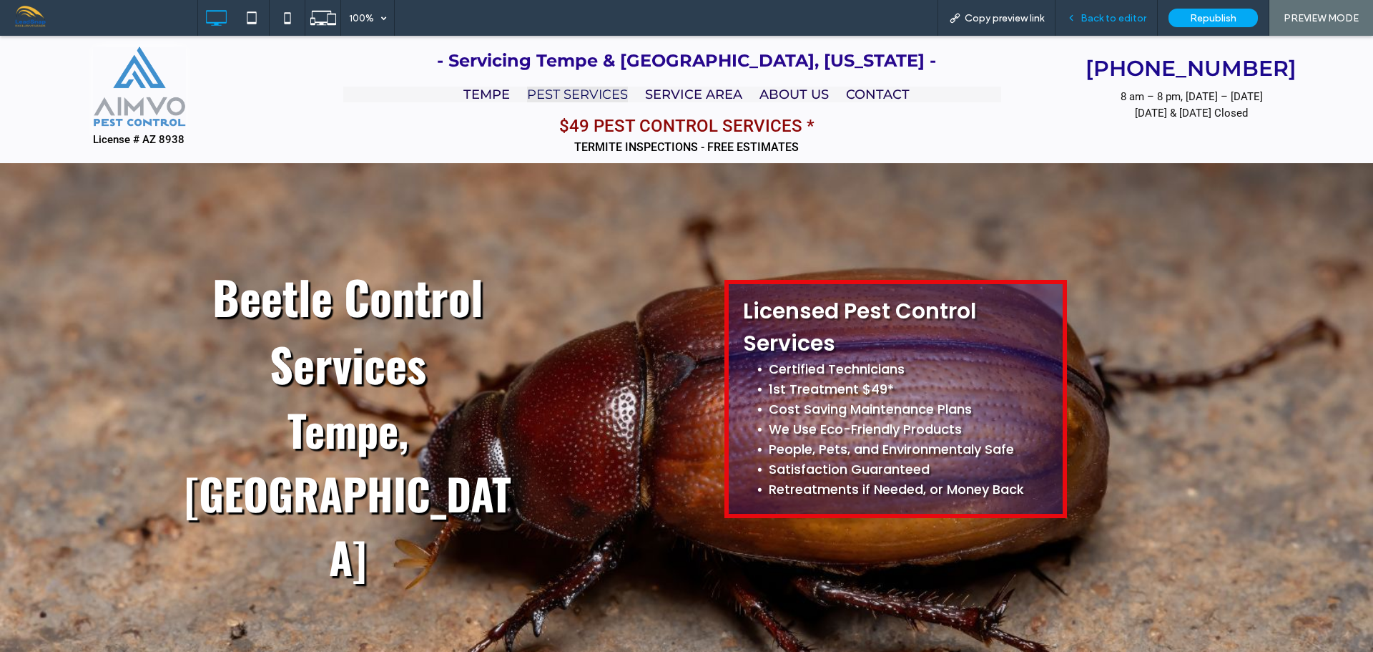
click at [1092, 19] on span "Back to editor" at bounding box center [1114, 18] width 66 height 12
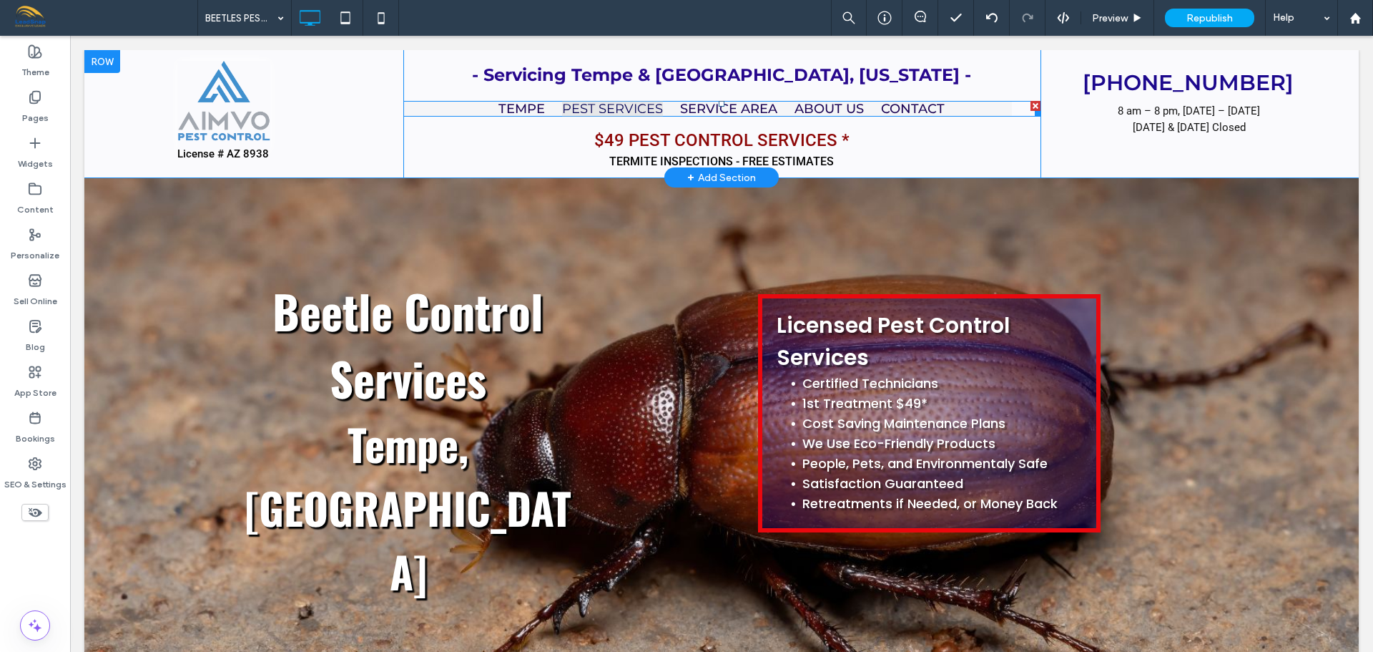
click at [979, 109] on ul "${text} TEMPE PEST SERVICES ANTS PEST CONTROL SERVICES BEETLES PEST CONTROL SER…" at bounding box center [707, 109] width 609 height 16
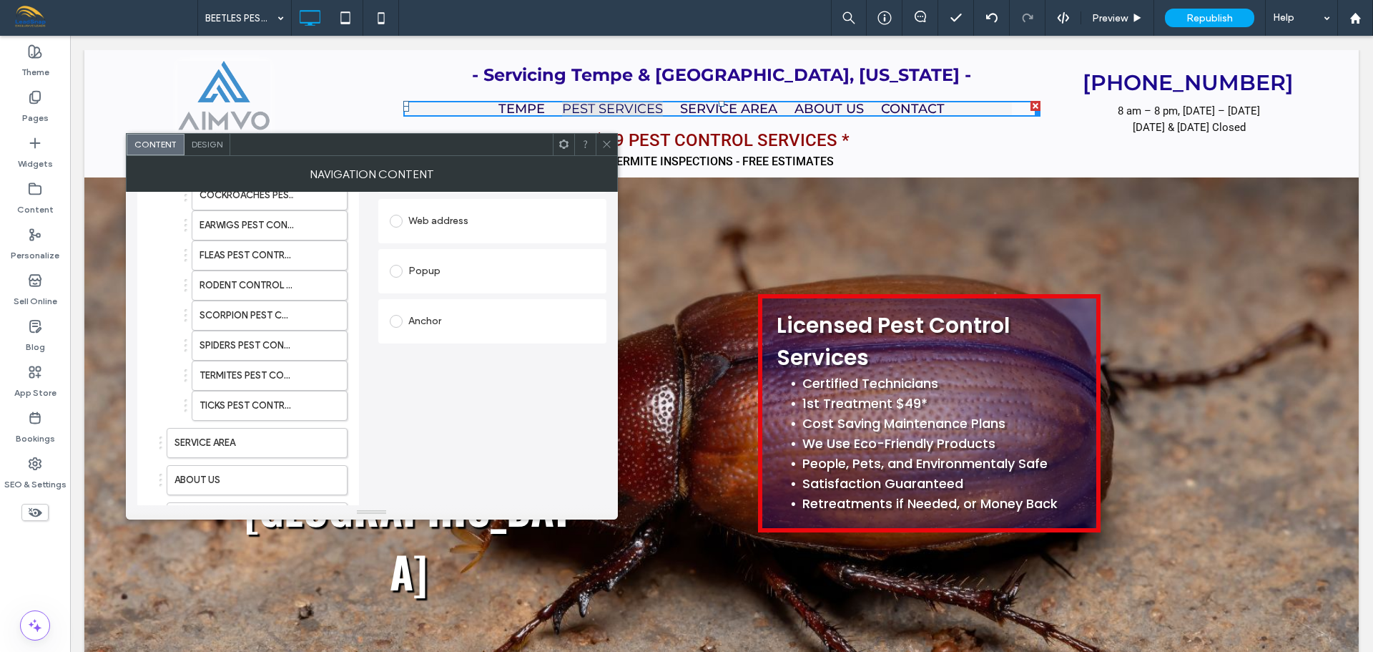
scroll to position [36, 0]
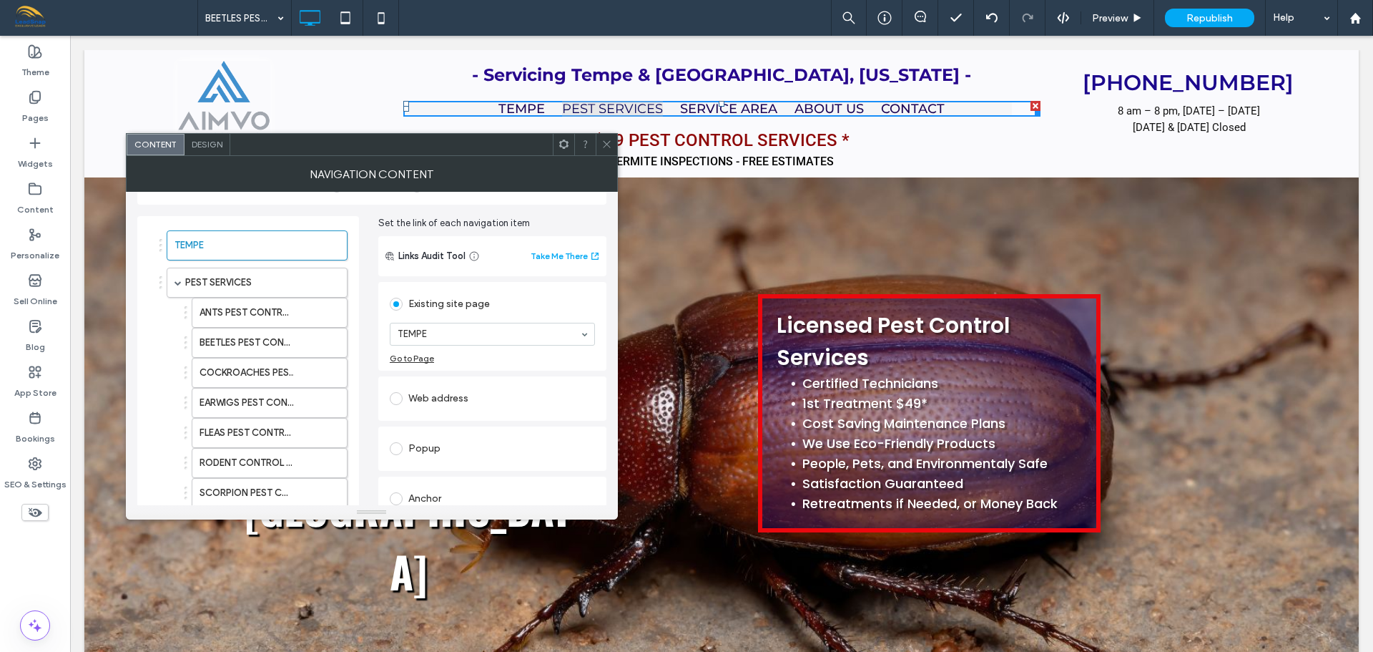
click at [612, 144] on icon at bounding box center [607, 144] width 11 height 11
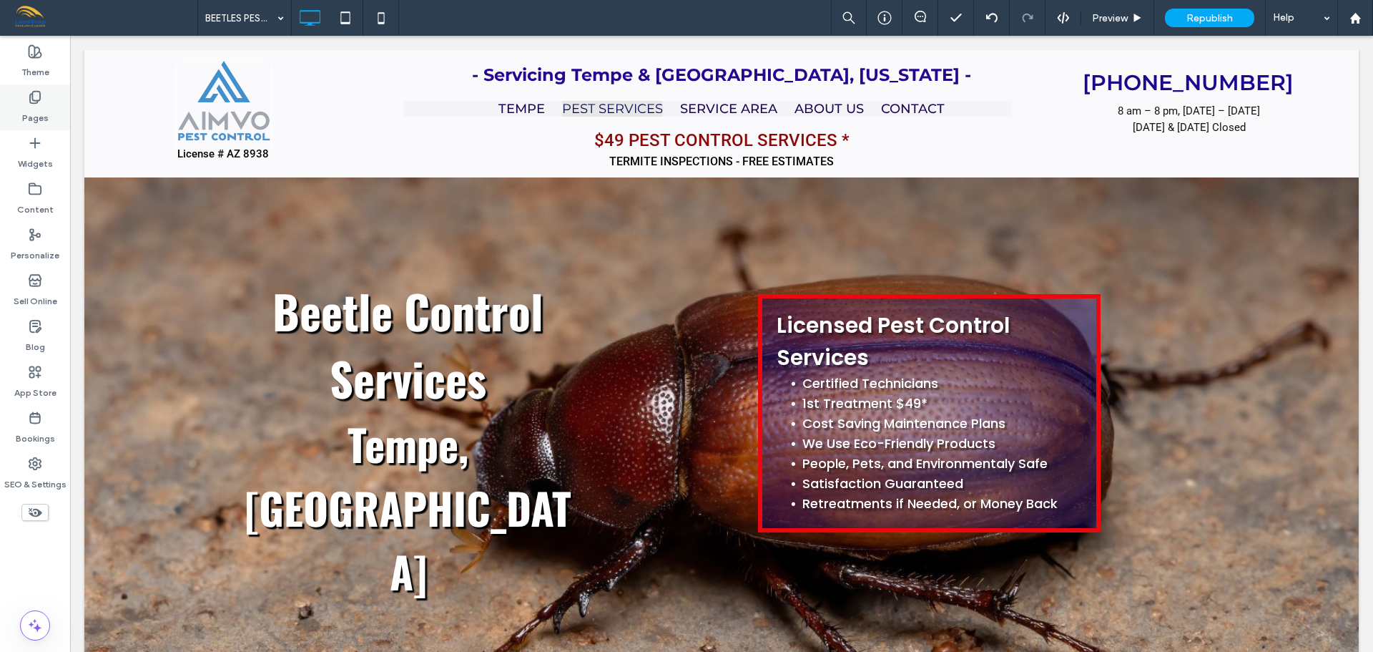
click at [34, 112] on label "Pages" at bounding box center [35, 114] width 26 height 20
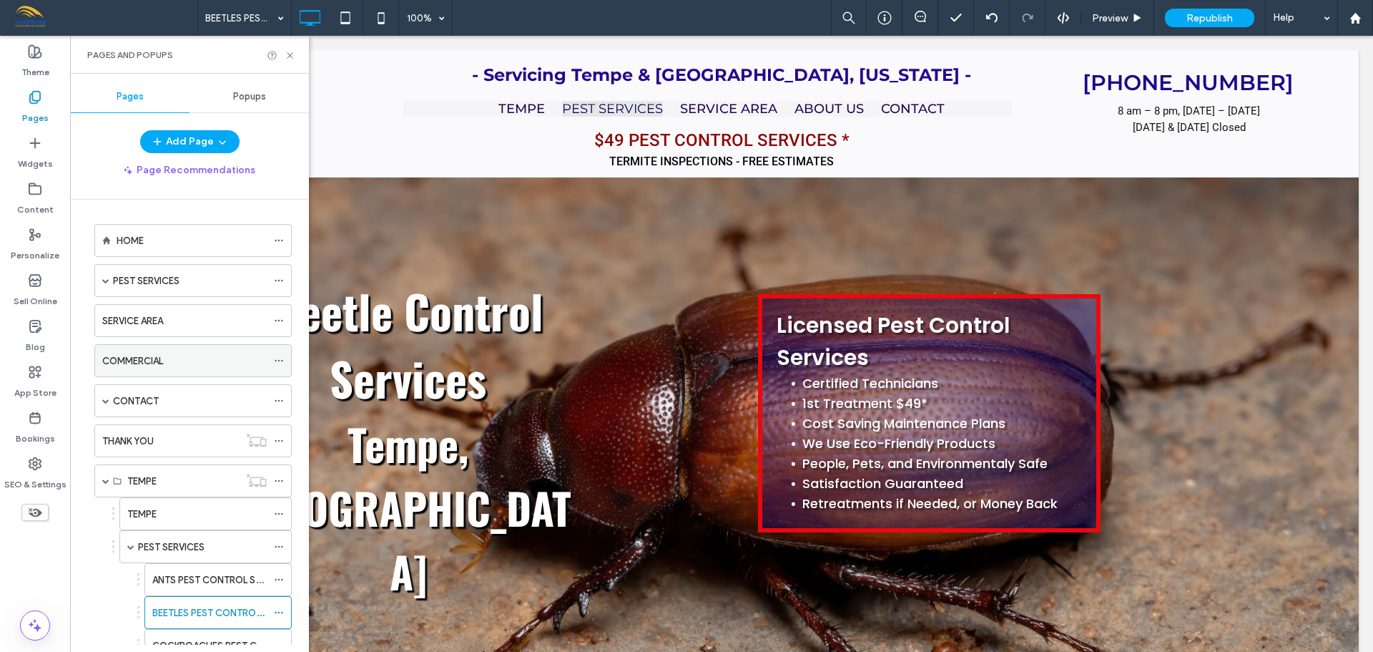
click at [277, 364] on icon at bounding box center [279, 360] width 10 height 10
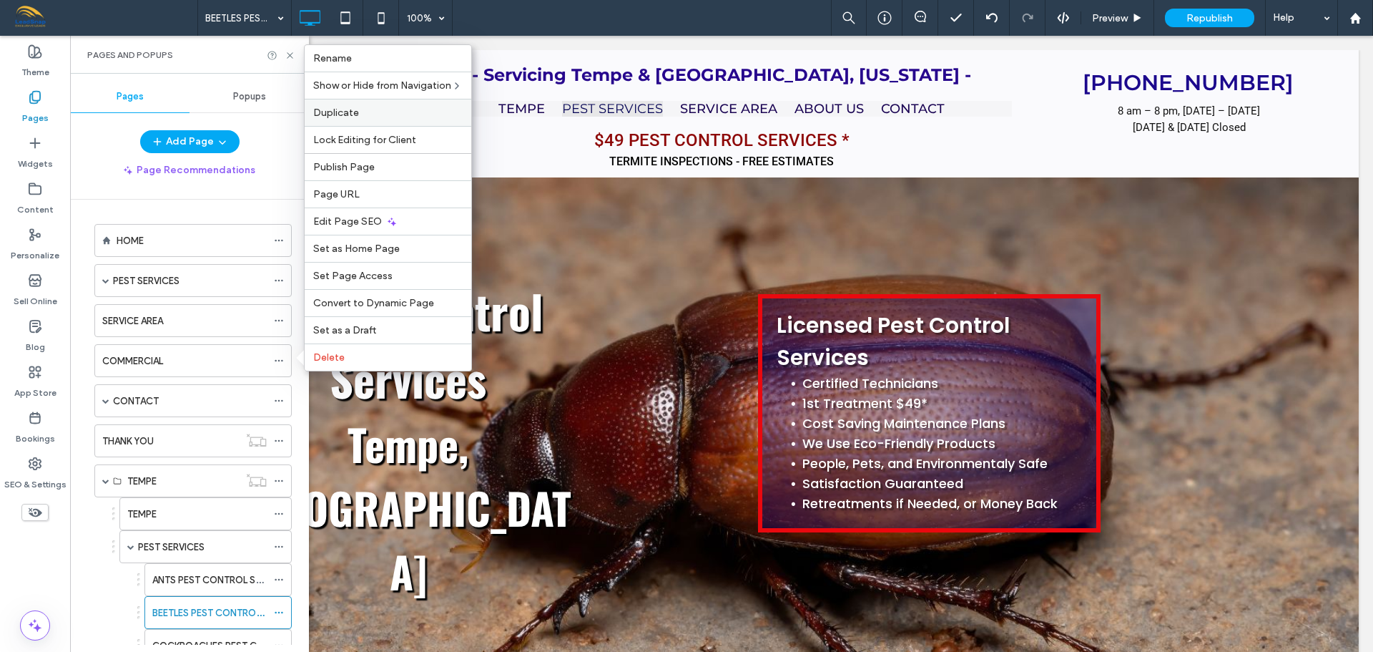
click at [369, 112] on label "Duplicate" at bounding box center [387, 113] width 149 height 12
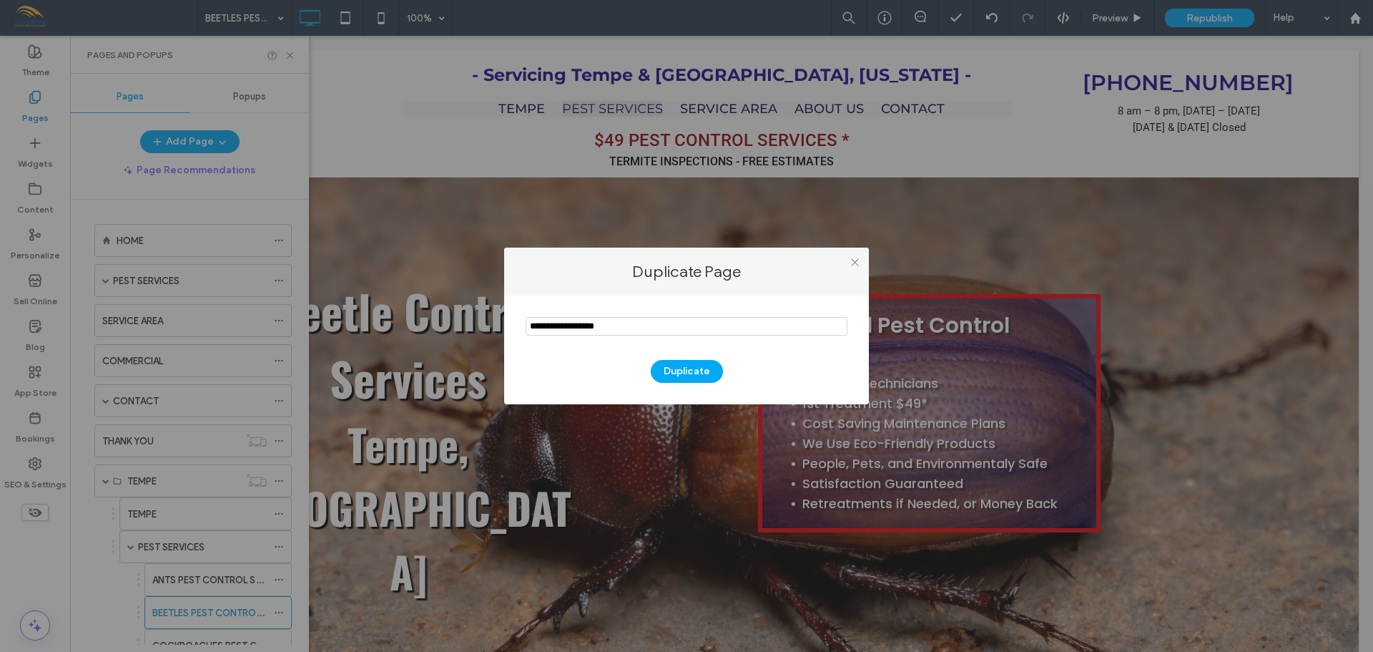
drag, startPoint x: 568, startPoint y: 318, endPoint x: 526, endPoint y: 319, distance: 41.5
click at [526, 319] on input "notEmpty" at bounding box center [687, 326] width 322 height 19
type input "**********"
click at [688, 365] on button "Duplicate" at bounding box center [687, 371] width 72 height 23
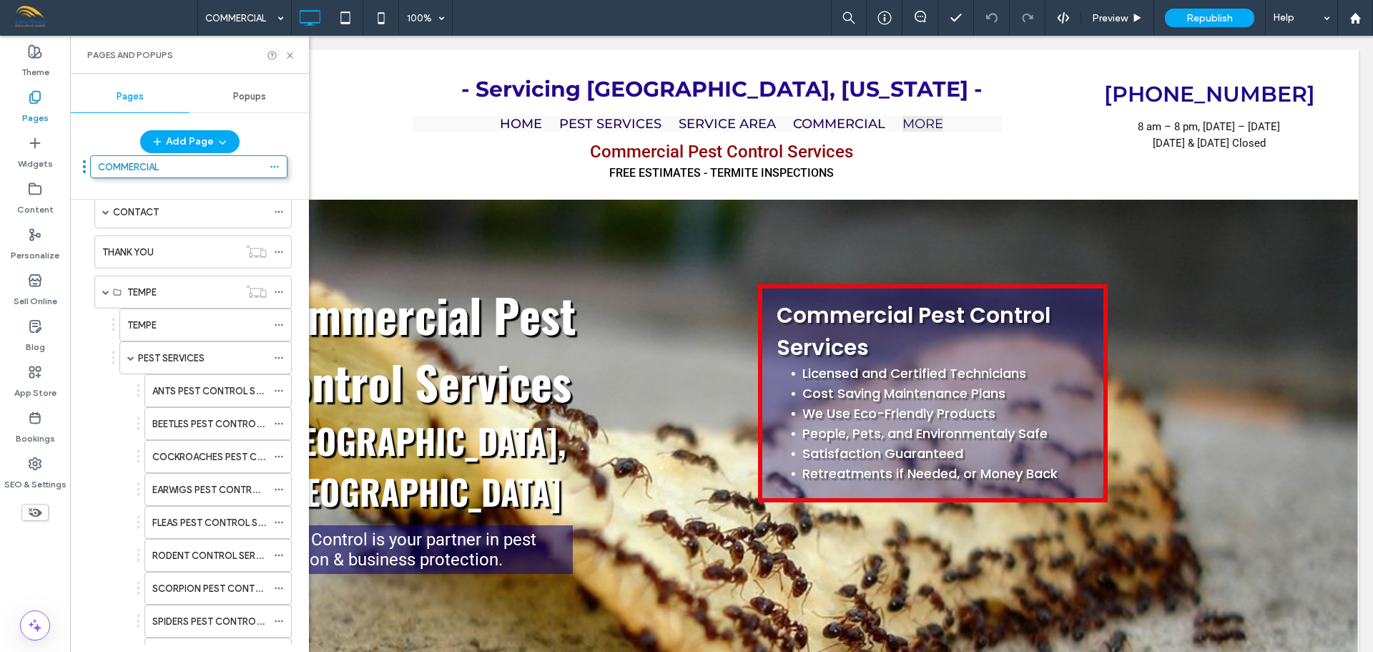
scroll to position [89, 0]
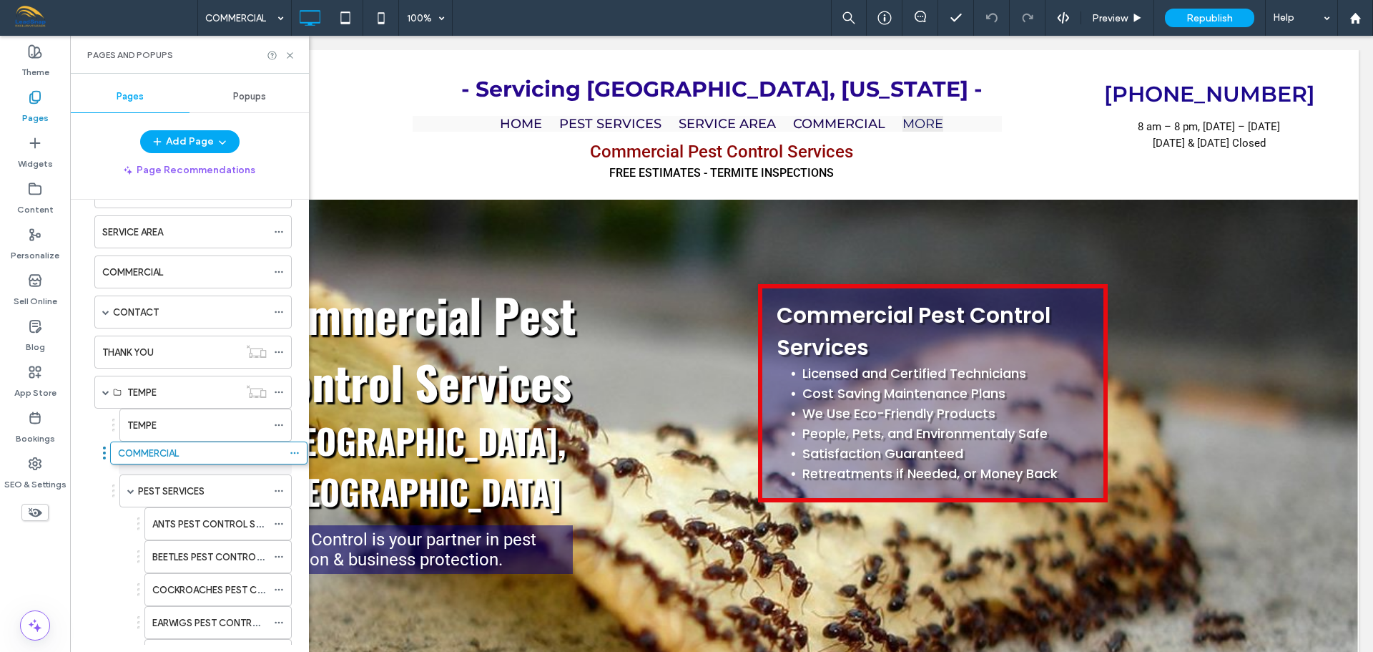
drag, startPoint x: 181, startPoint y: 599, endPoint x: 197, endPoint y: 465, distance: 135.4
click at [148, 421] on label "TEMPE" at bounding box center [141, 425] width 29 height 25
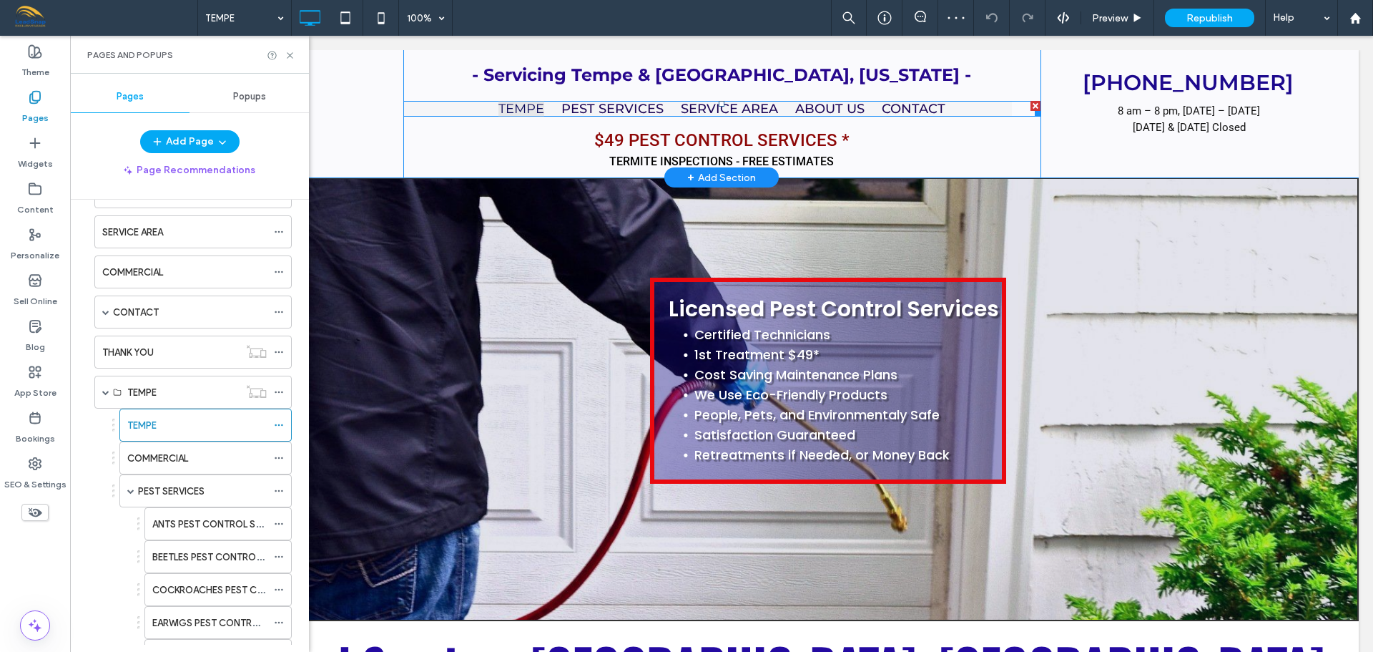
click at [1000, 107] on ul "${text} TEMPE PEST SERVICES ANTS PEST CONTROL SERVICES BEETLES PEST CONTROL SER…" at bounding box center [707, 109] width 609 height 16
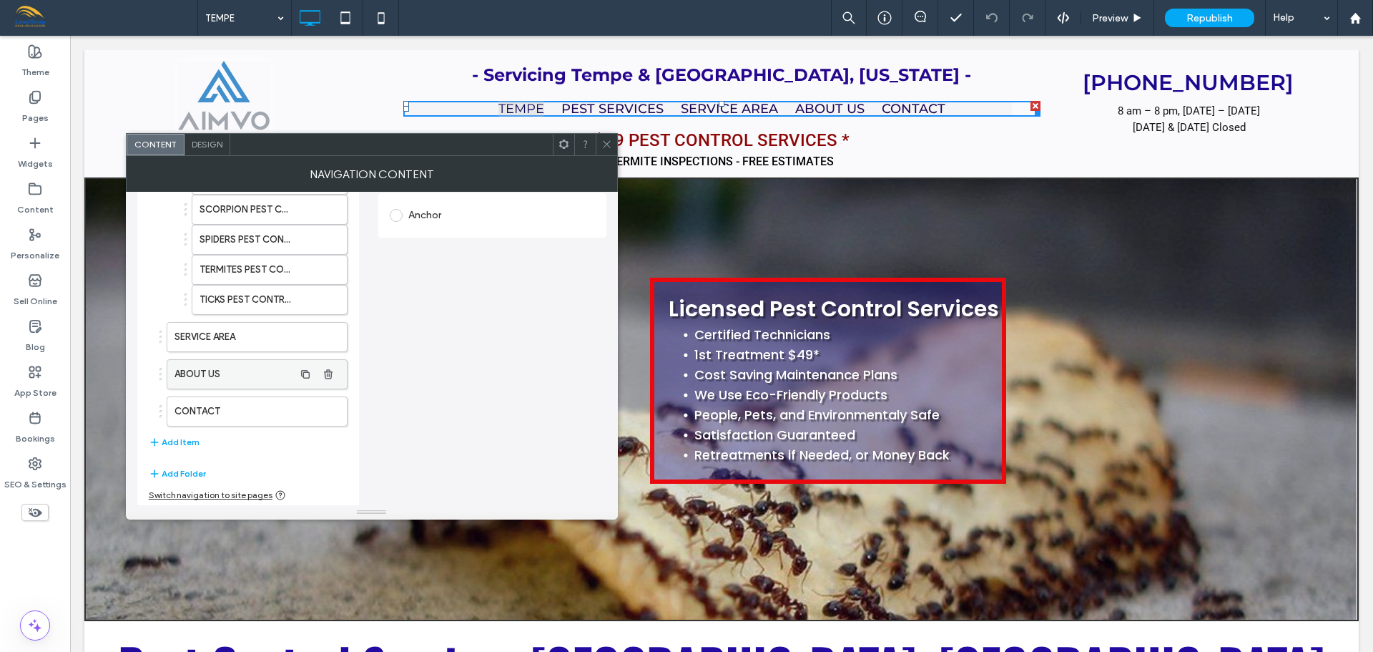
scroll to position [322, 0]
click at [182, 439] on button "Add Item" at bounding box center [174, 439] width 51 height 17
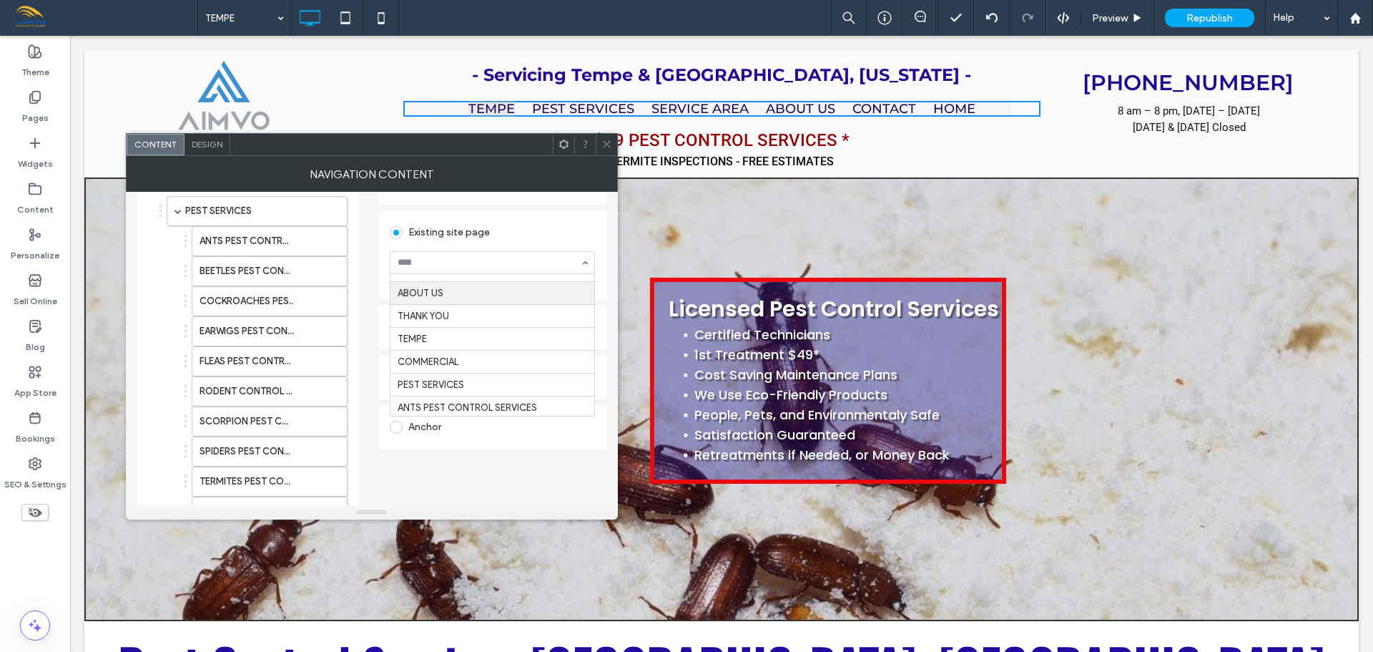
scroll to position [358, 0]
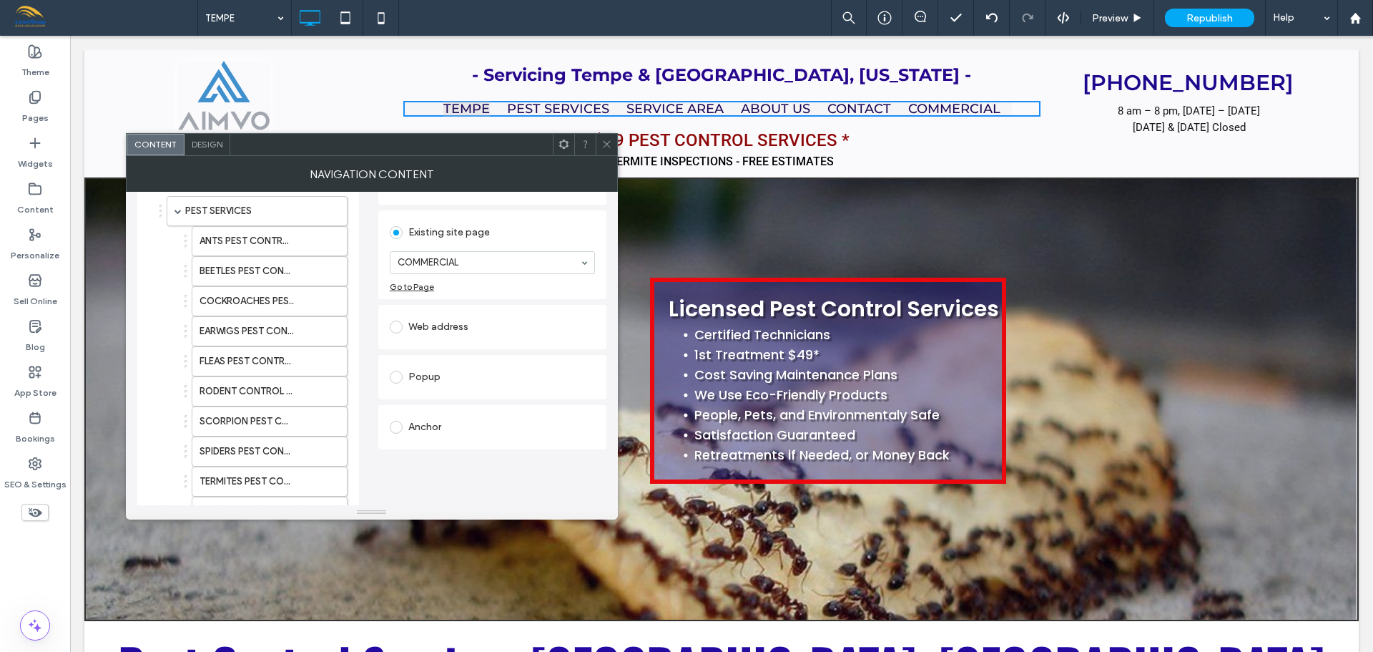
click at [609, 142] on icon at bounding box center [607, 144] width 11 height 11
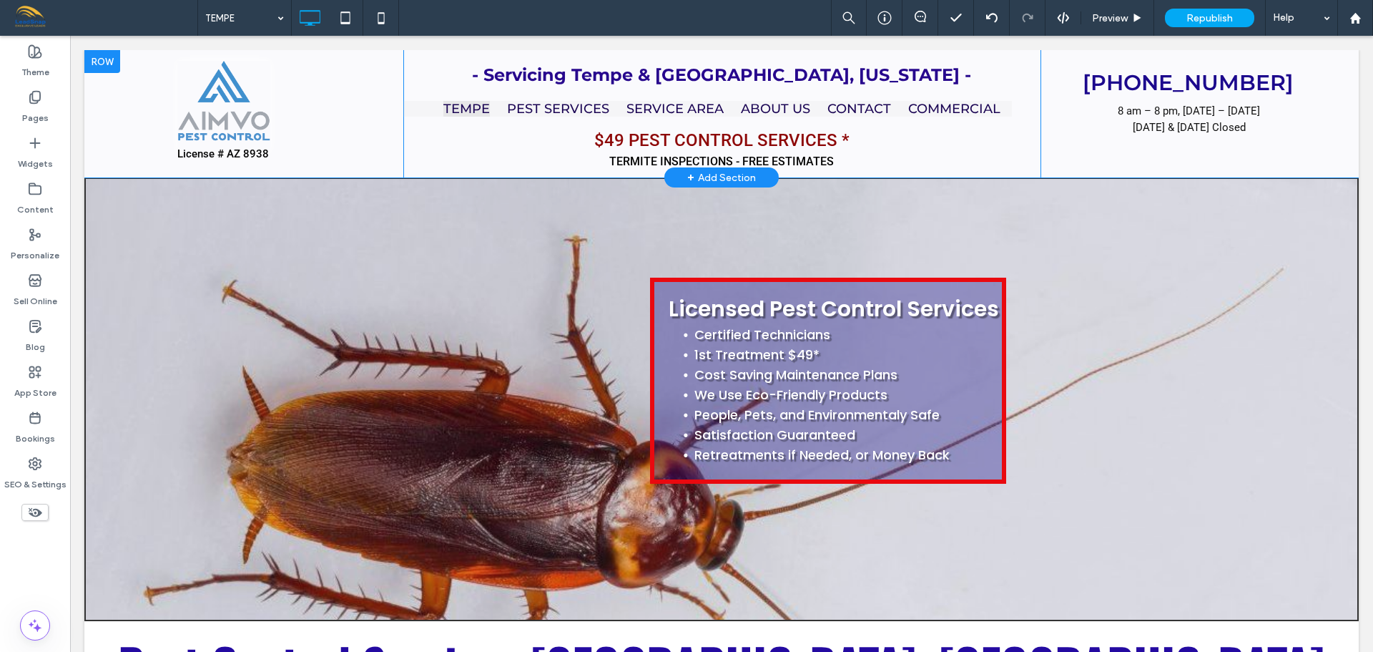
click at [106, 63] on div at bounding box center [102, 61] width 36 height 23
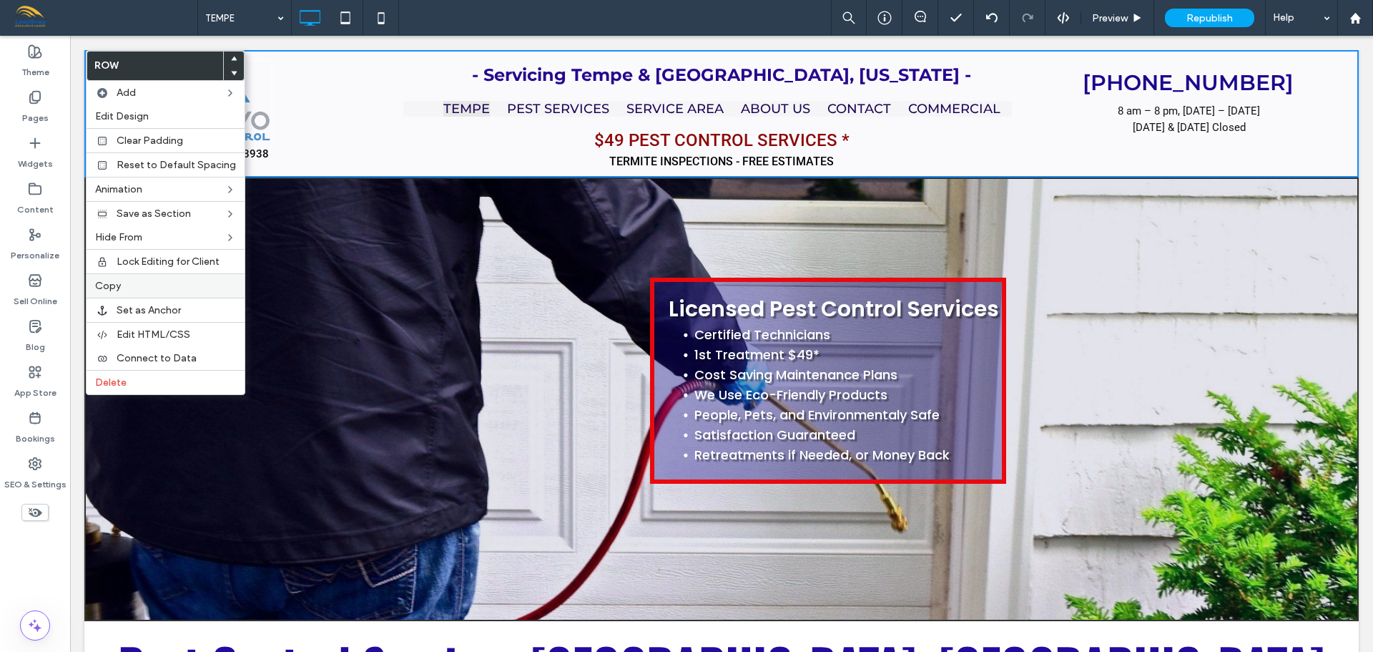
click at [122, 286] on label "Copy" at bounding box center [165, 286] width 141 height 12
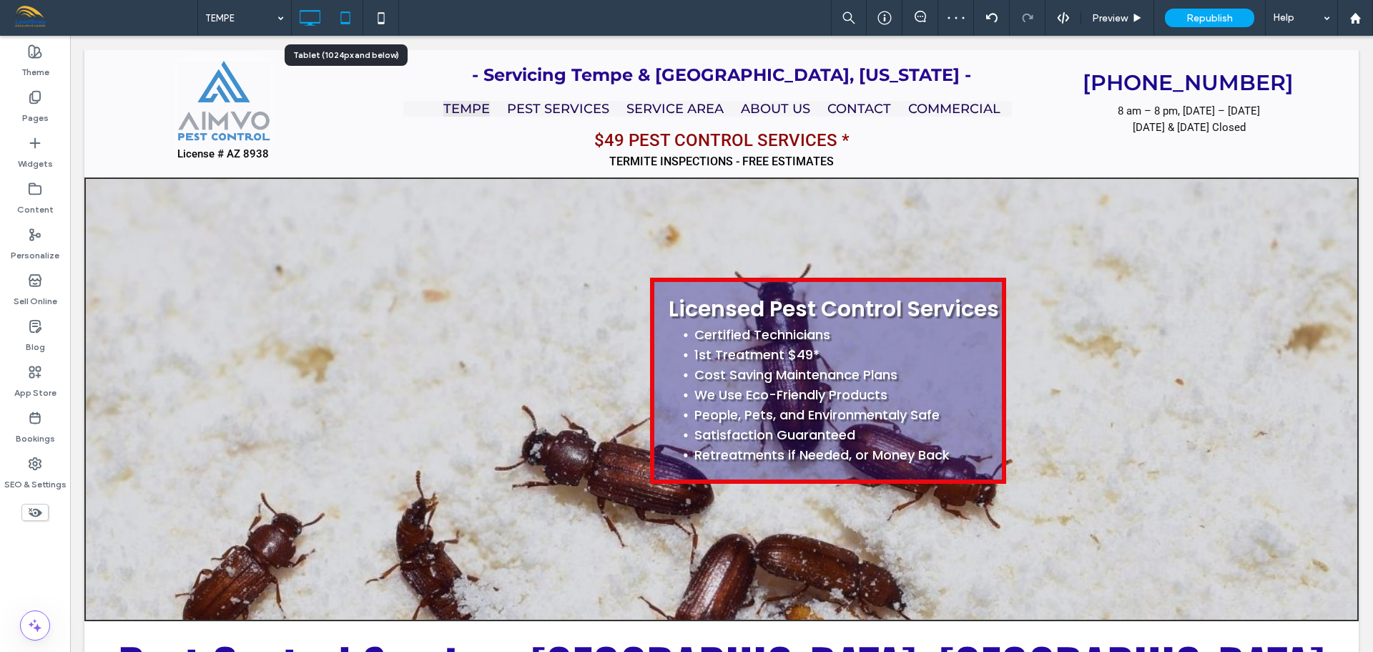
click at [341, 19] on use at bounding box center [344, 17] width 9 height 12
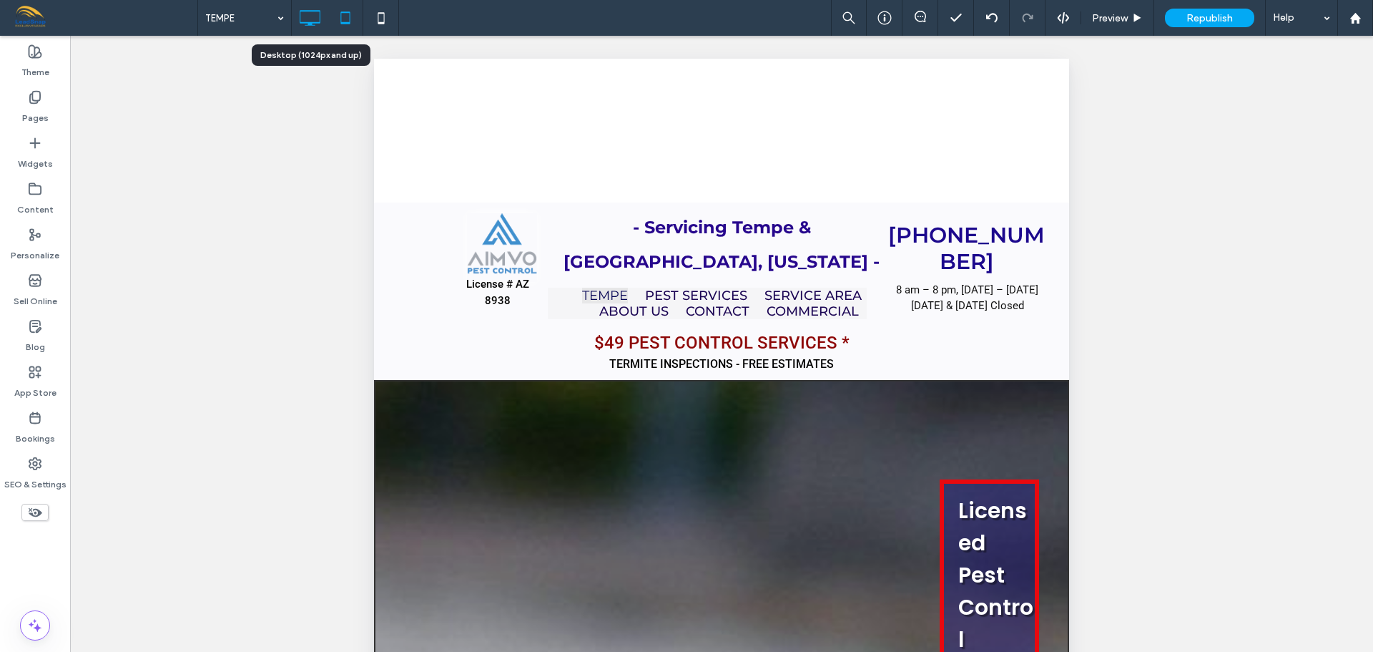
click at [311, 21] on icon at bounding box center [309, 18] width 29 height 29
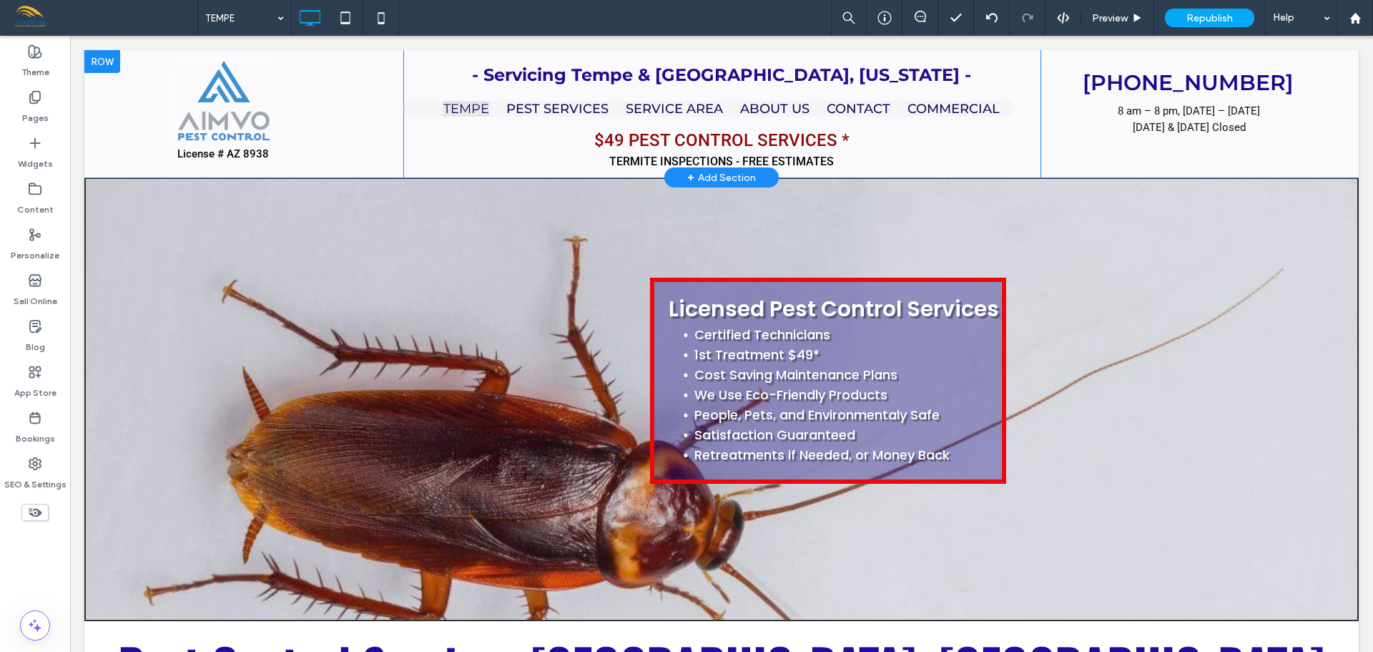
click at [103, 66] on div at bounding box center [102, 61] width 36 height 23
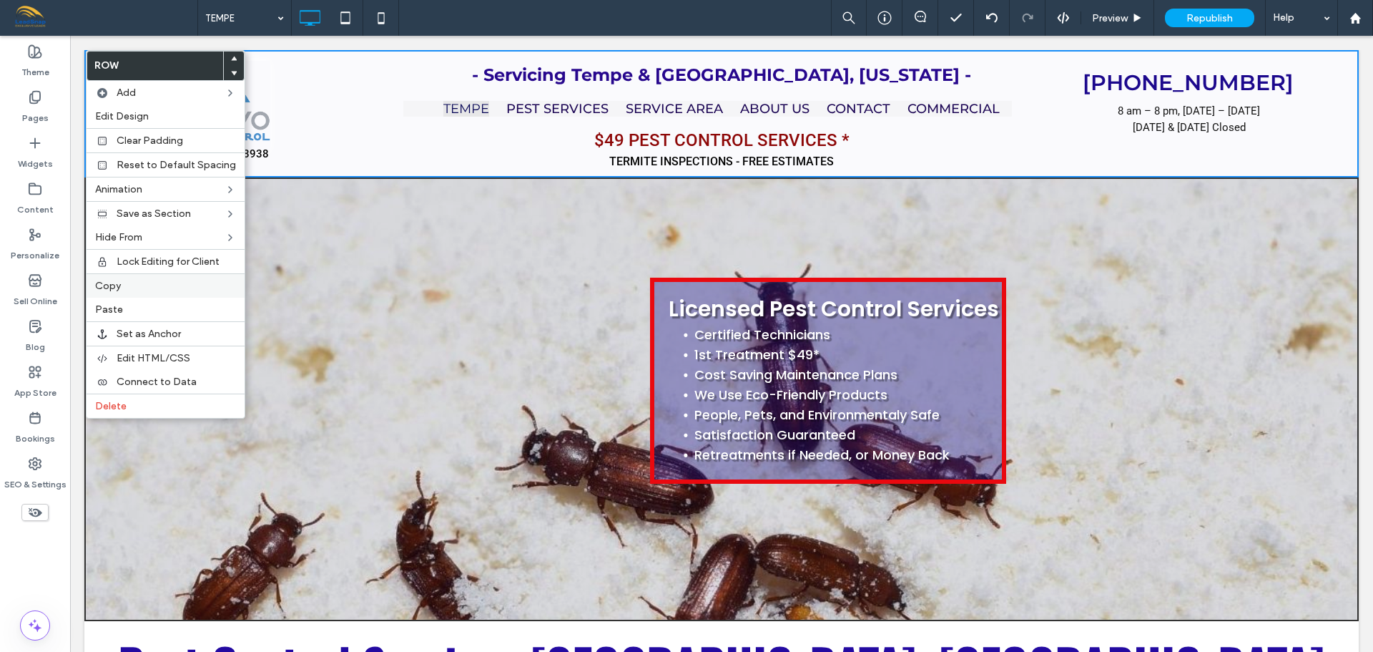
click at [112, 285] on span "Copy" at bounding box center [108, 286] width 26 height 12
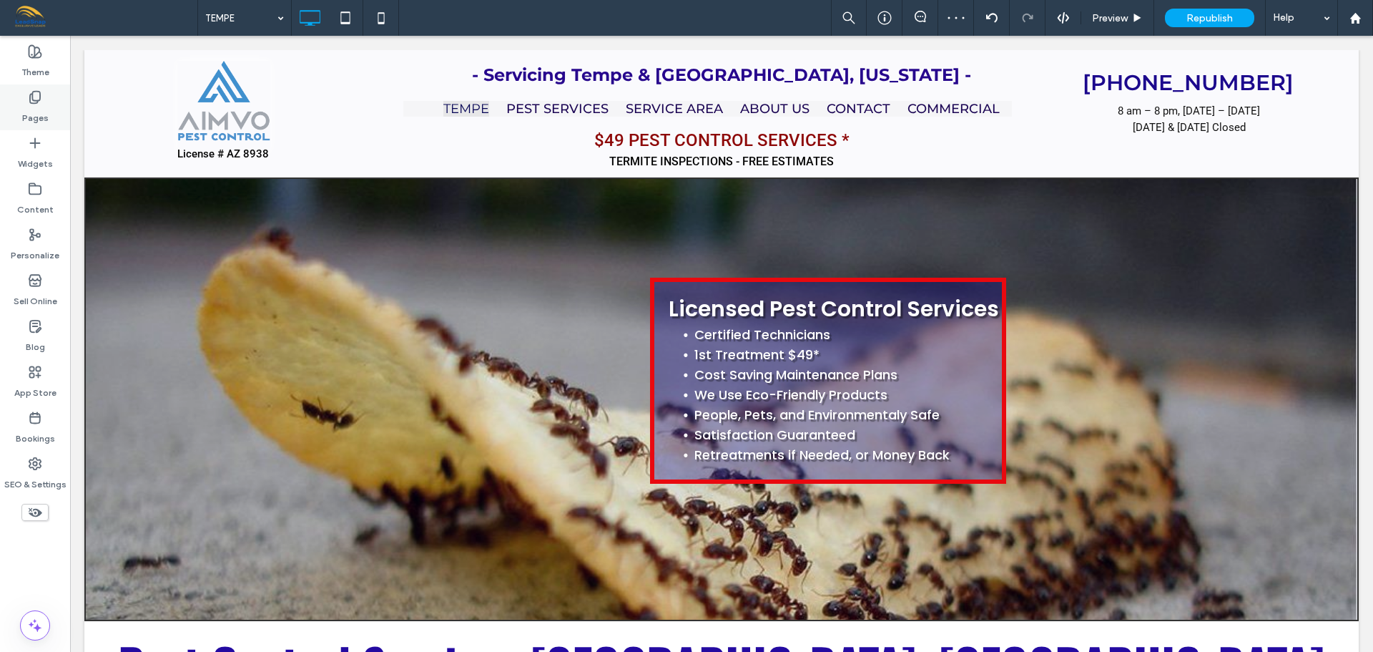
click at [26, 106] on label "Pages" at bounding box center [35, 114] width 26 height 20
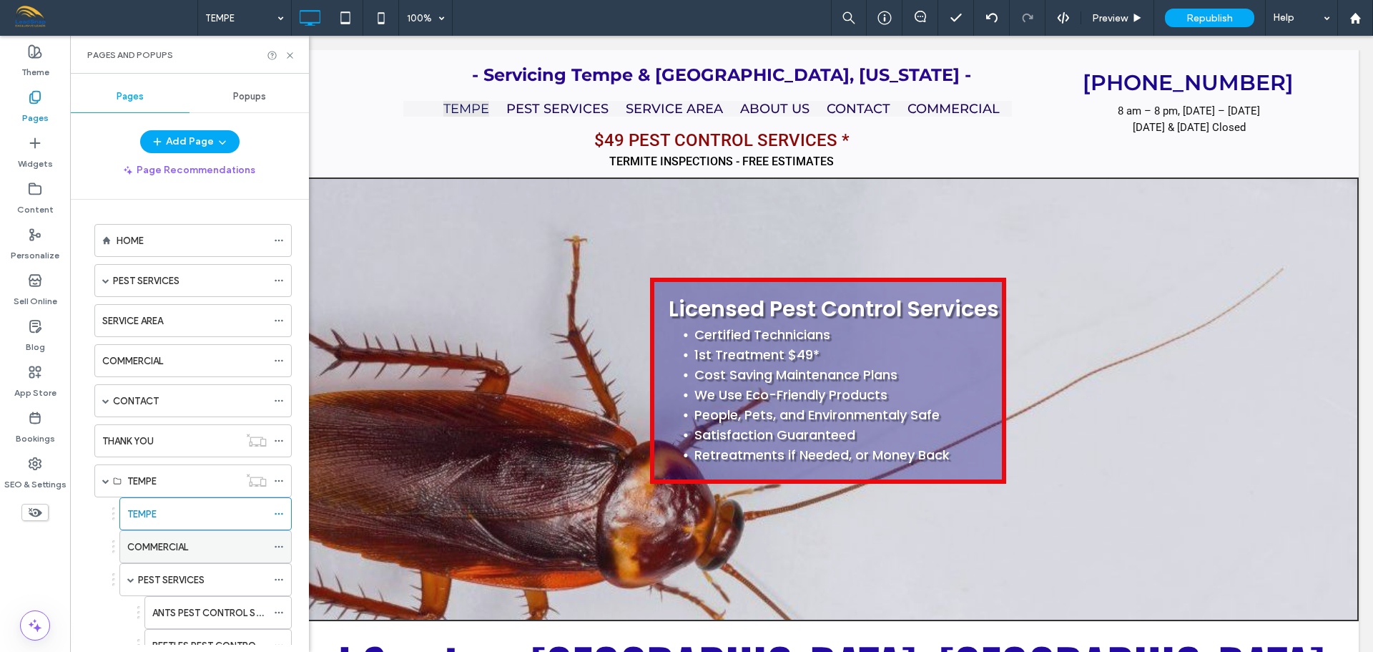
click at [180, 541] on label "COMMERCIAL" at bounding box center [157, 546] width 61 height 25
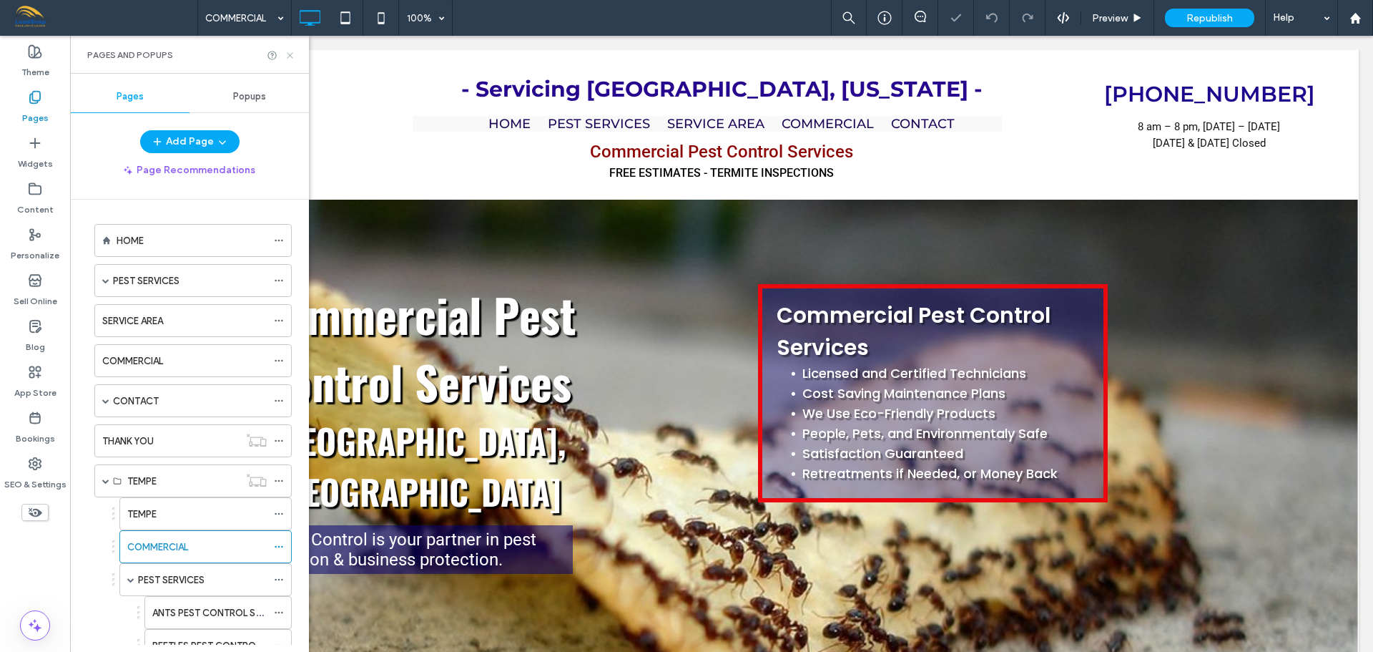
click at [291, 56] on use at bounding box center [290, 55] width 6 height 6
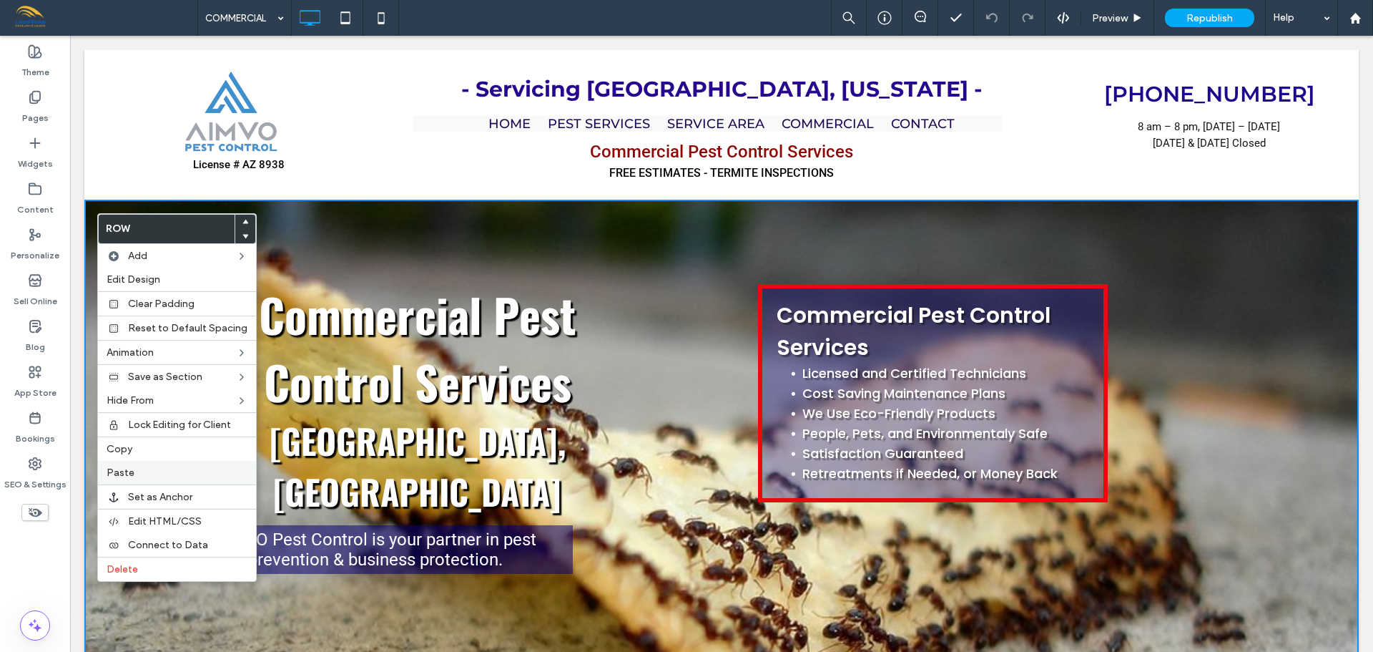
click at [138, 472] on label "Paste" at bounding box center [177, 472] width 141 height 12
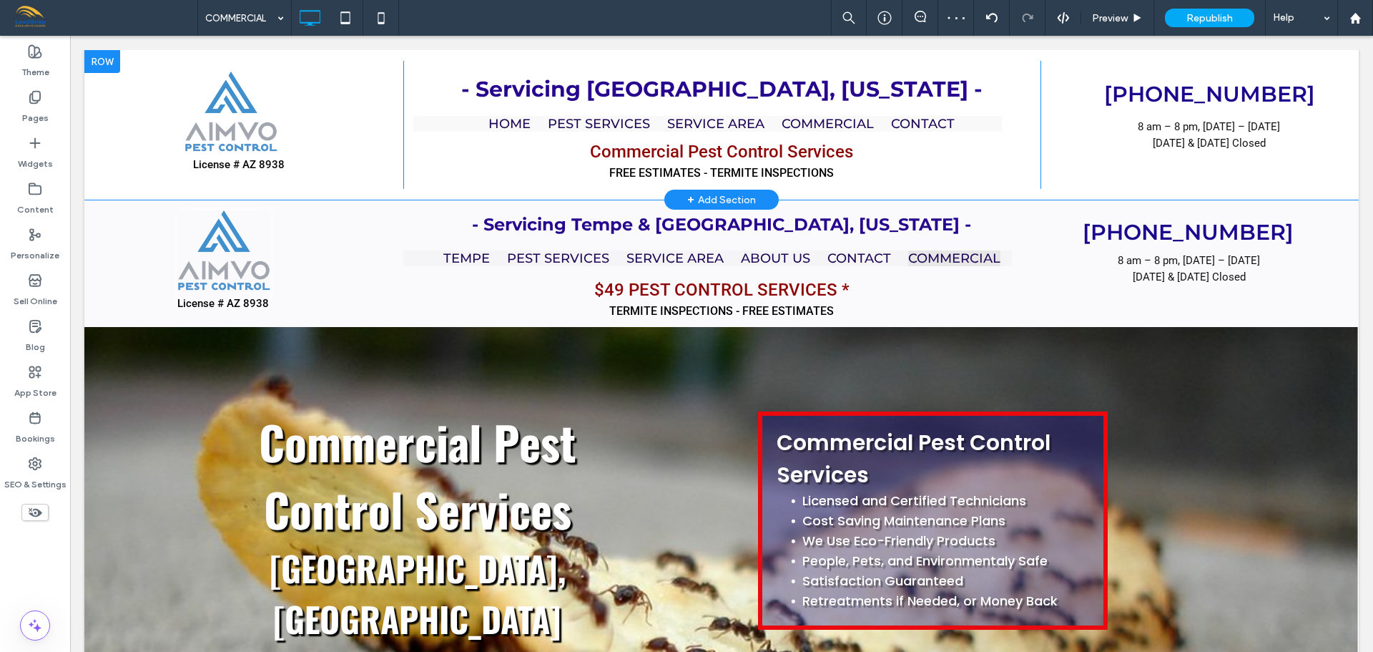
click at [87, 63] on div at bounding box center [102, 61] width 36 height 23
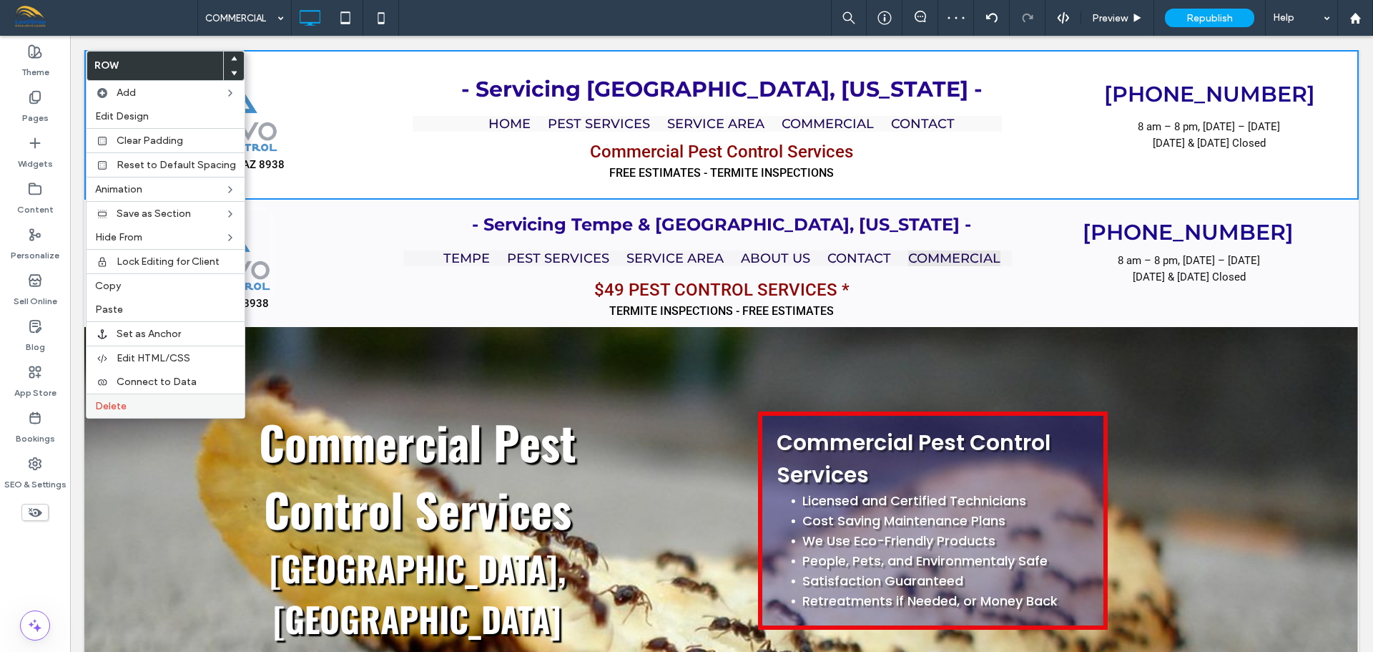
click at [116, 405] on span "Delete" at bounding box center [110, 406] width 31 height 12
